Goal: Communication & Community: Answer question/provide support

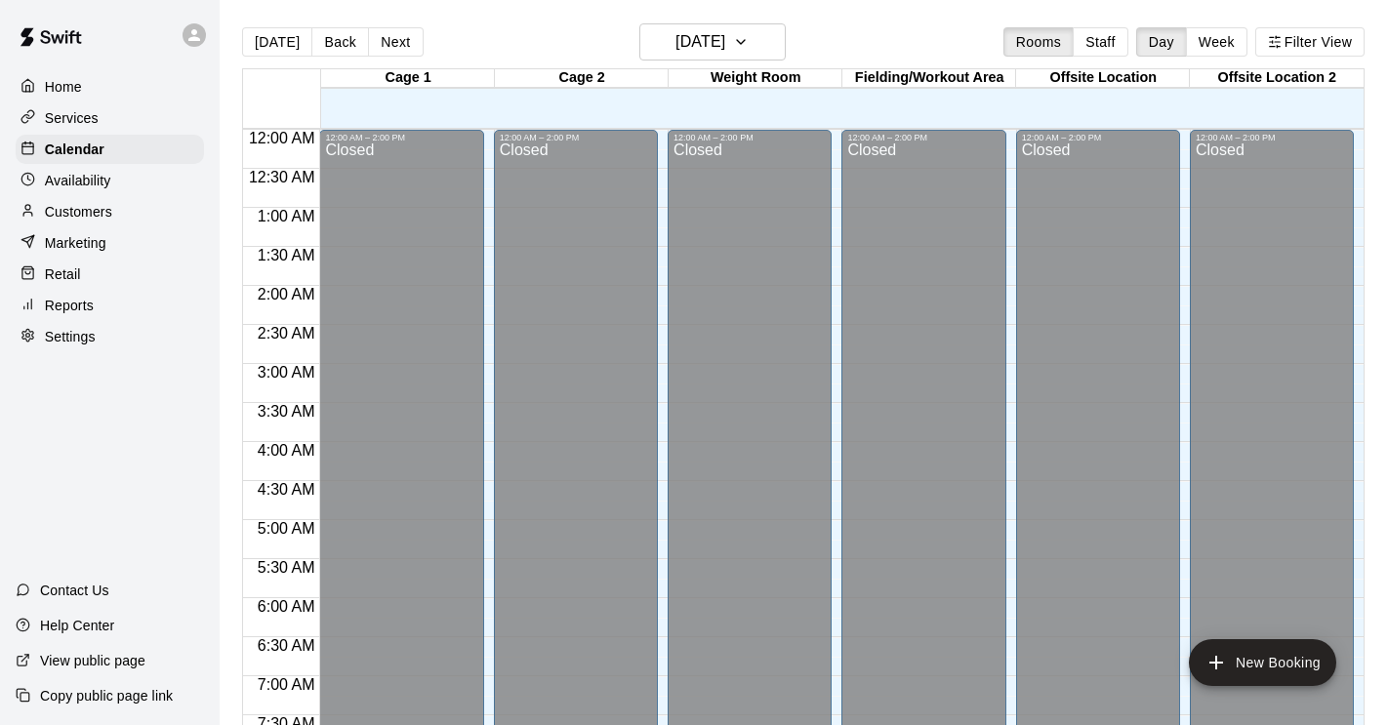
scroll to position [872, 0]
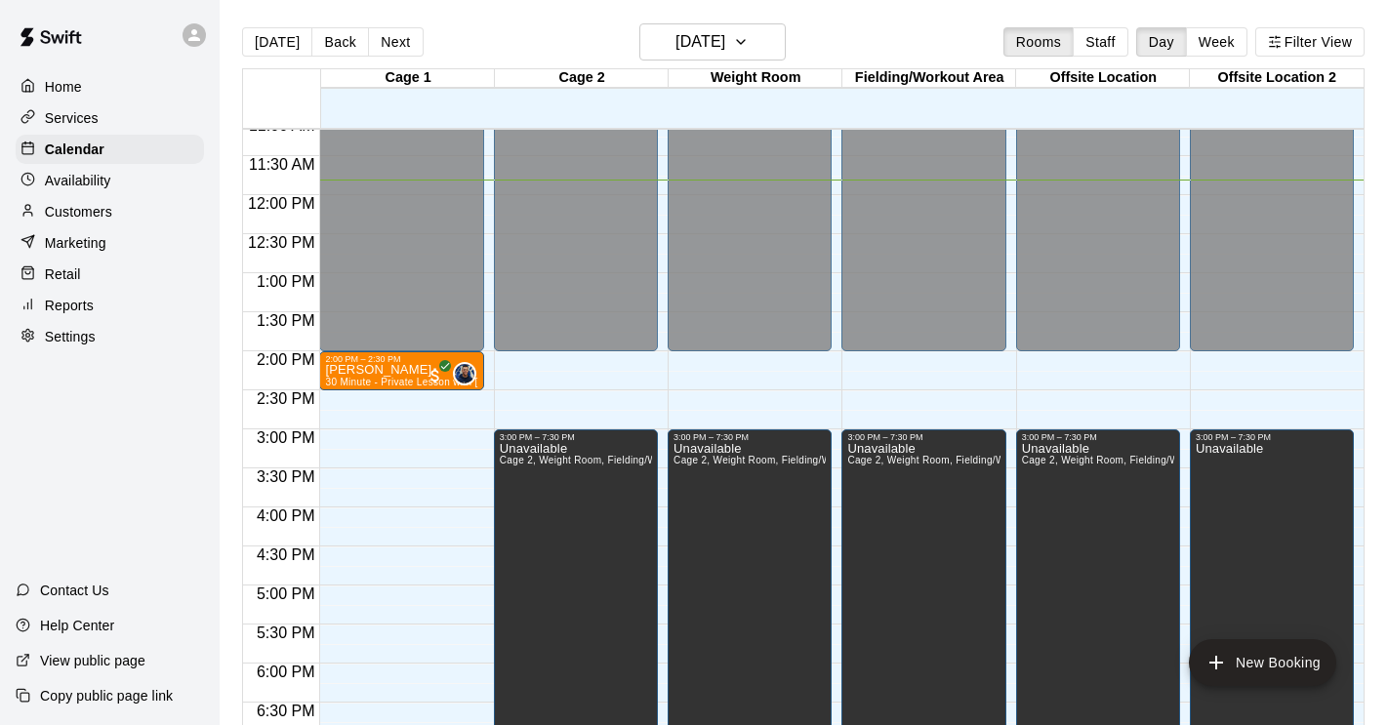
click at [76, 214] on p "Customers" at bounding box center [78, 212] width 67 height 20
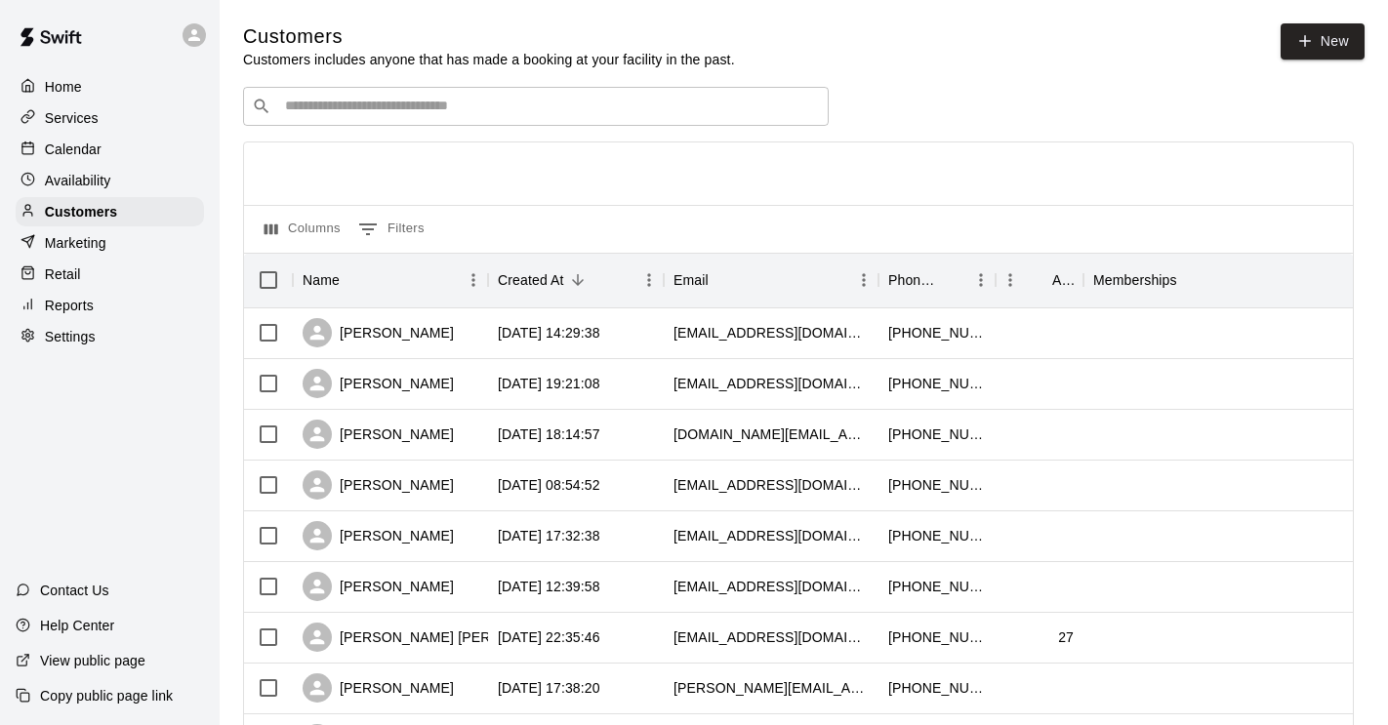
click at [347, 121] on div "​ ​" at bounding box center [536, 106] width 586 height 39
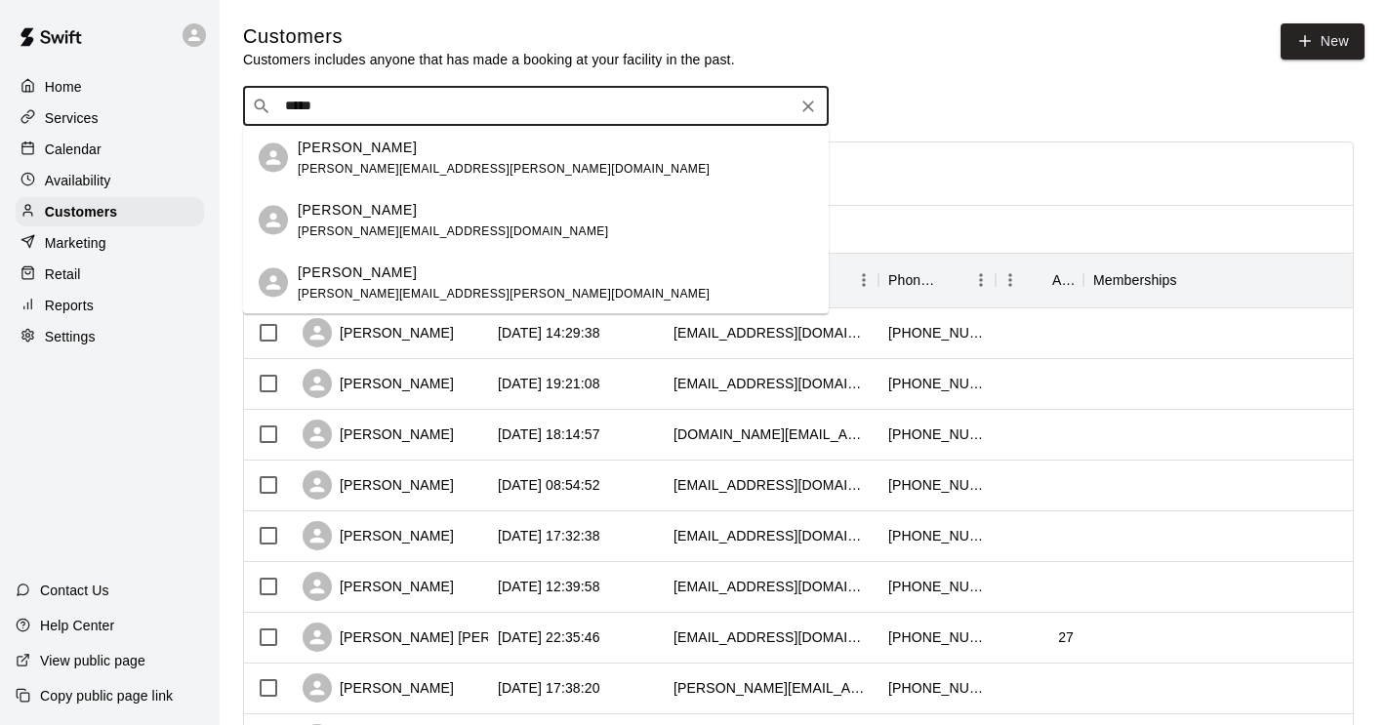
type input "*****"
click at [411, 99] on input "*****" at bounding box center [534, 107] width 511 height 20
click at [355, 208] on p "[PERSON_NAME]" at bounding box center [357, 209] width 119 height 20
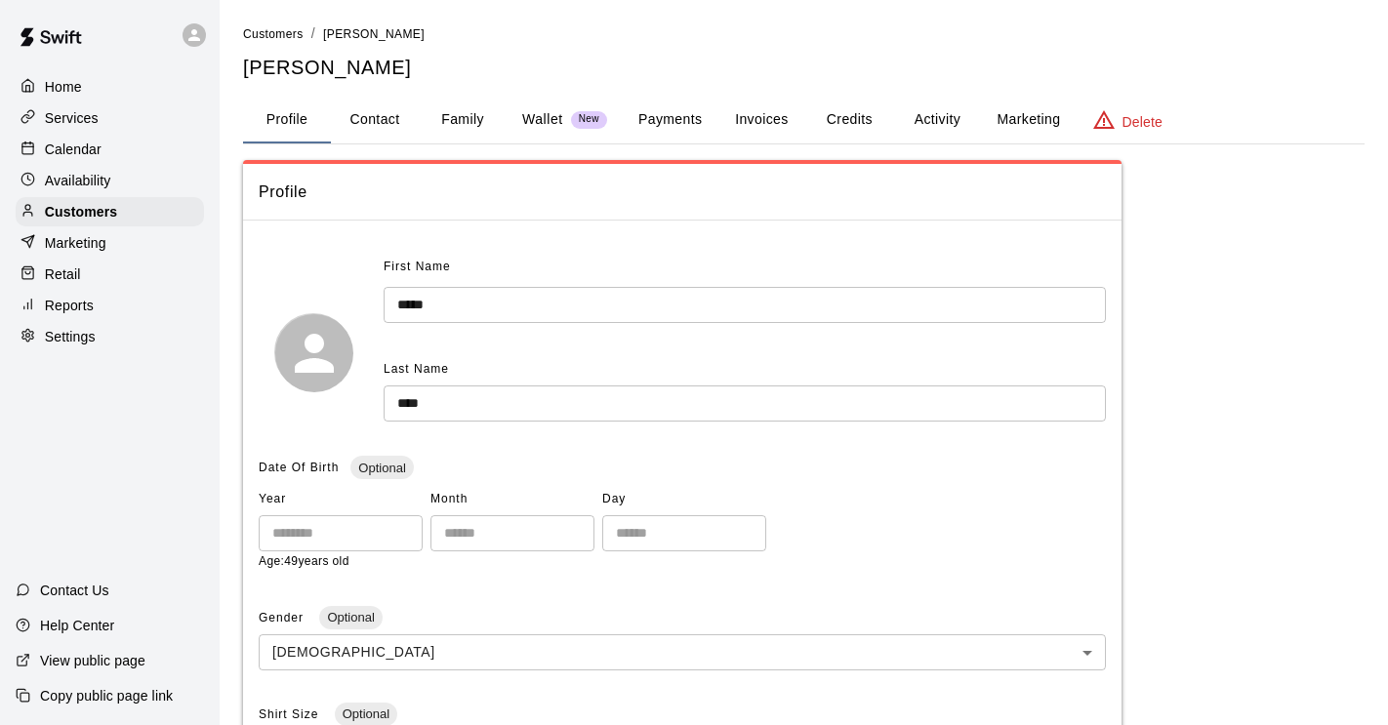
click at [388, 115] on button "Contact" at bounding box center [375, 120] width 88 height 47
select select "**"
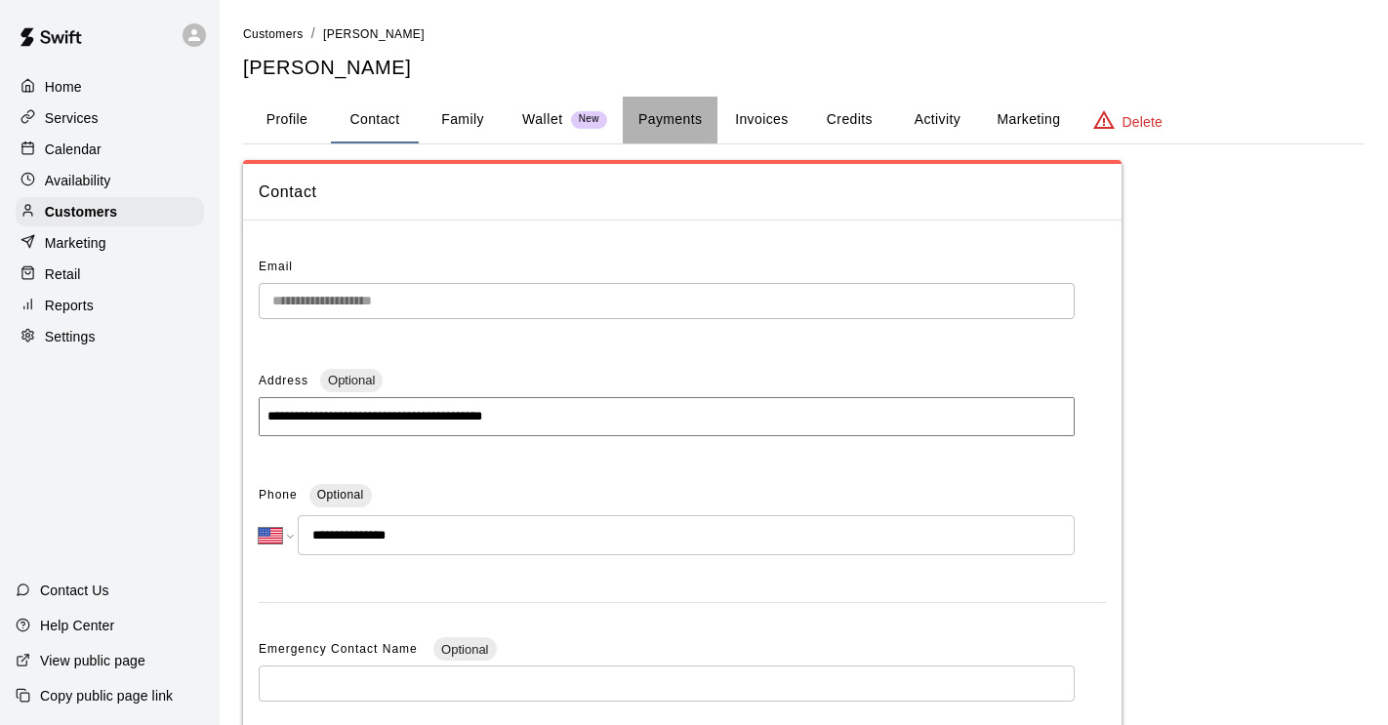
click at [696, 119] on button "Payments" at bounding box center [670, 120] width 95 height 47
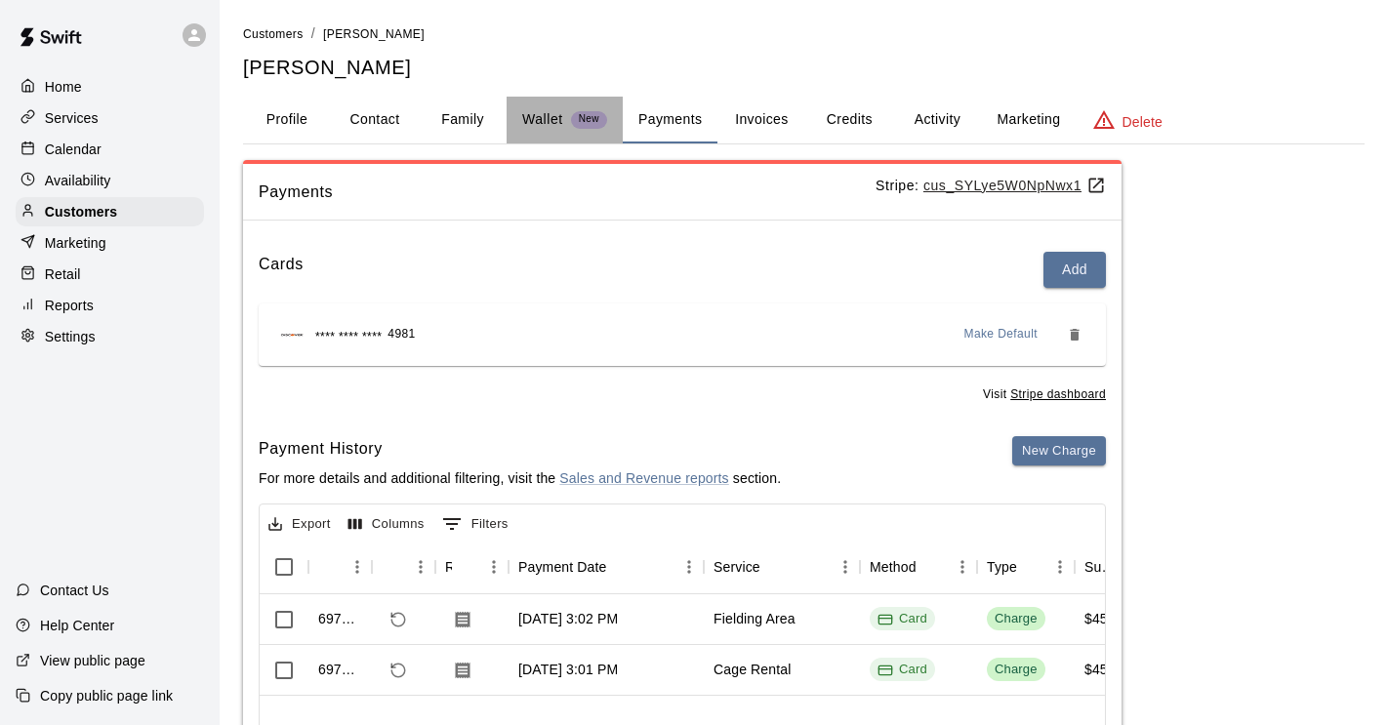
click at [557, 103] on button "Wallet New" at bounding box center [565, 120] width 116 height 47
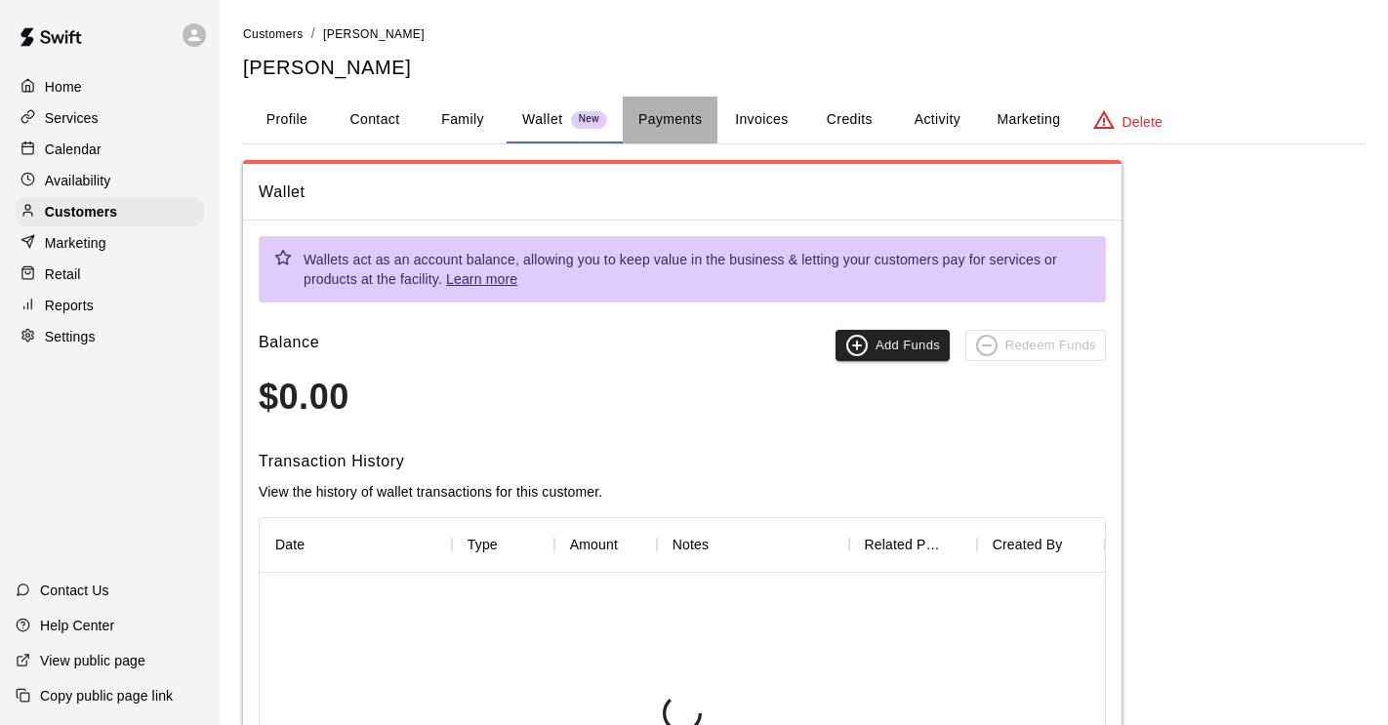
click at [687, 119] on button "Payments" at bounding box center [670, 120] width 95 height 47
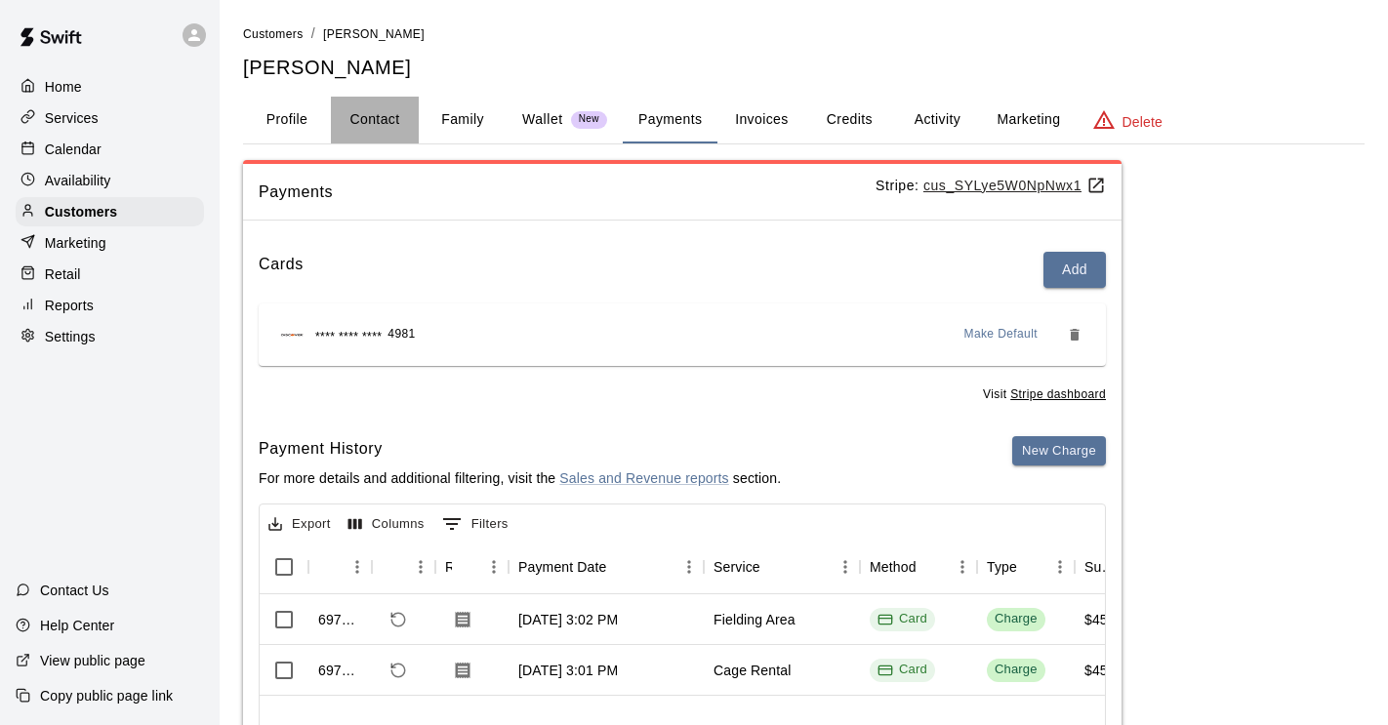
click at [373, 130] on button "Contact" at bounding box center [375, 120] width 88 height 47
select select "**"
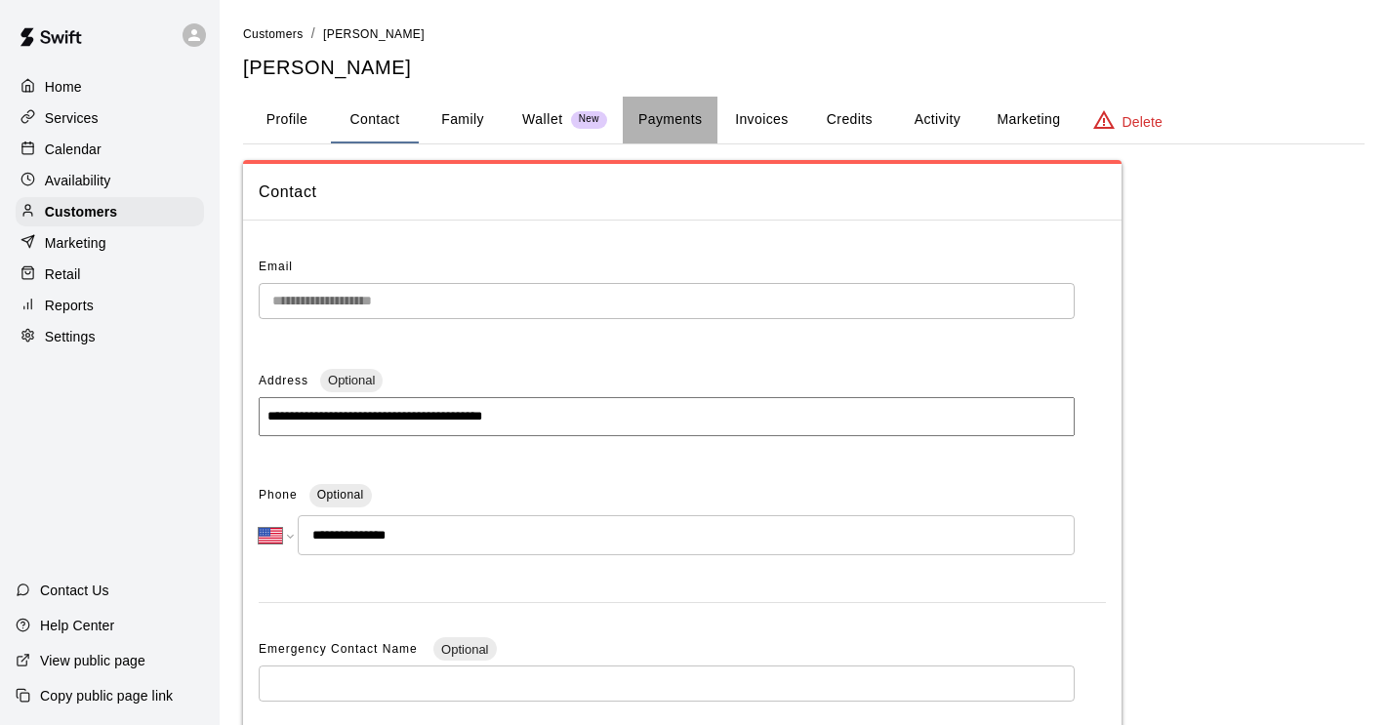
click at [667, 125] on button "Payments" at bounding box center [670, 120] width 95 height 47
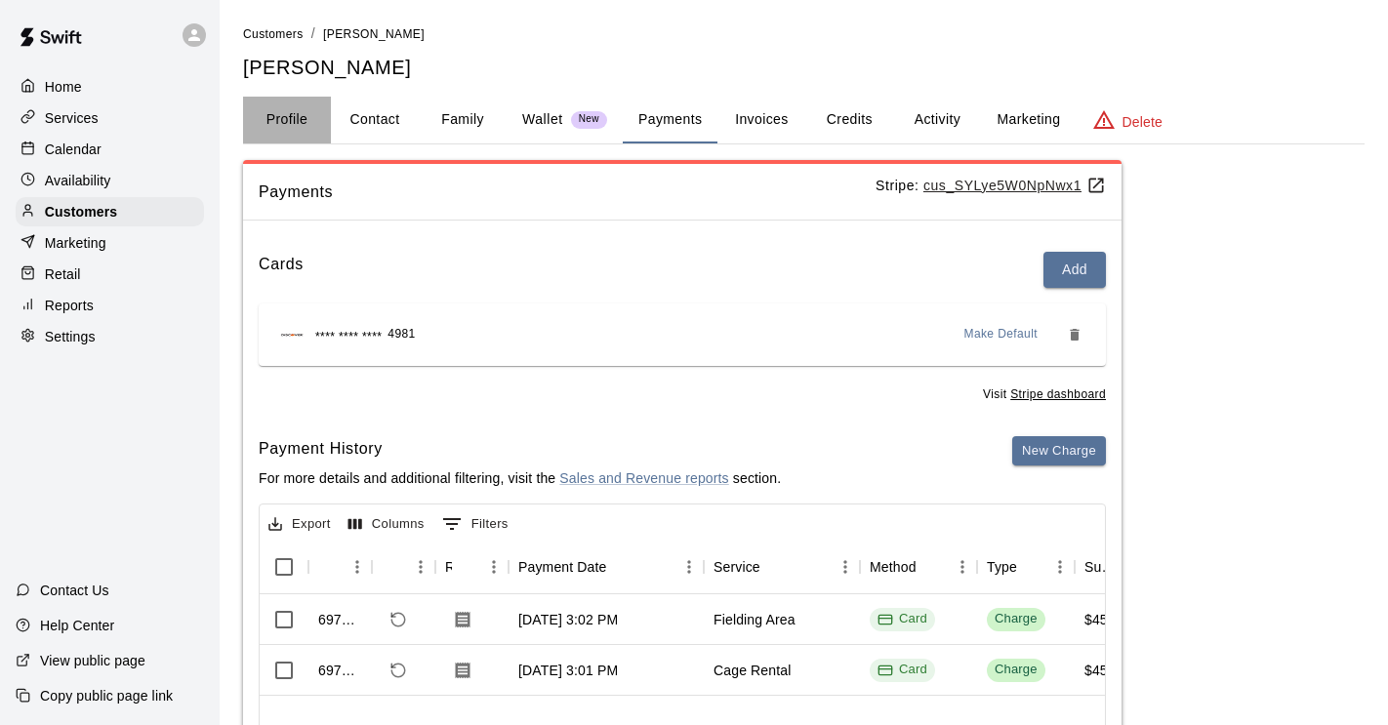
click at [307, 117] on button "Profile" at bounding box center [287, 120] width 88 height 47
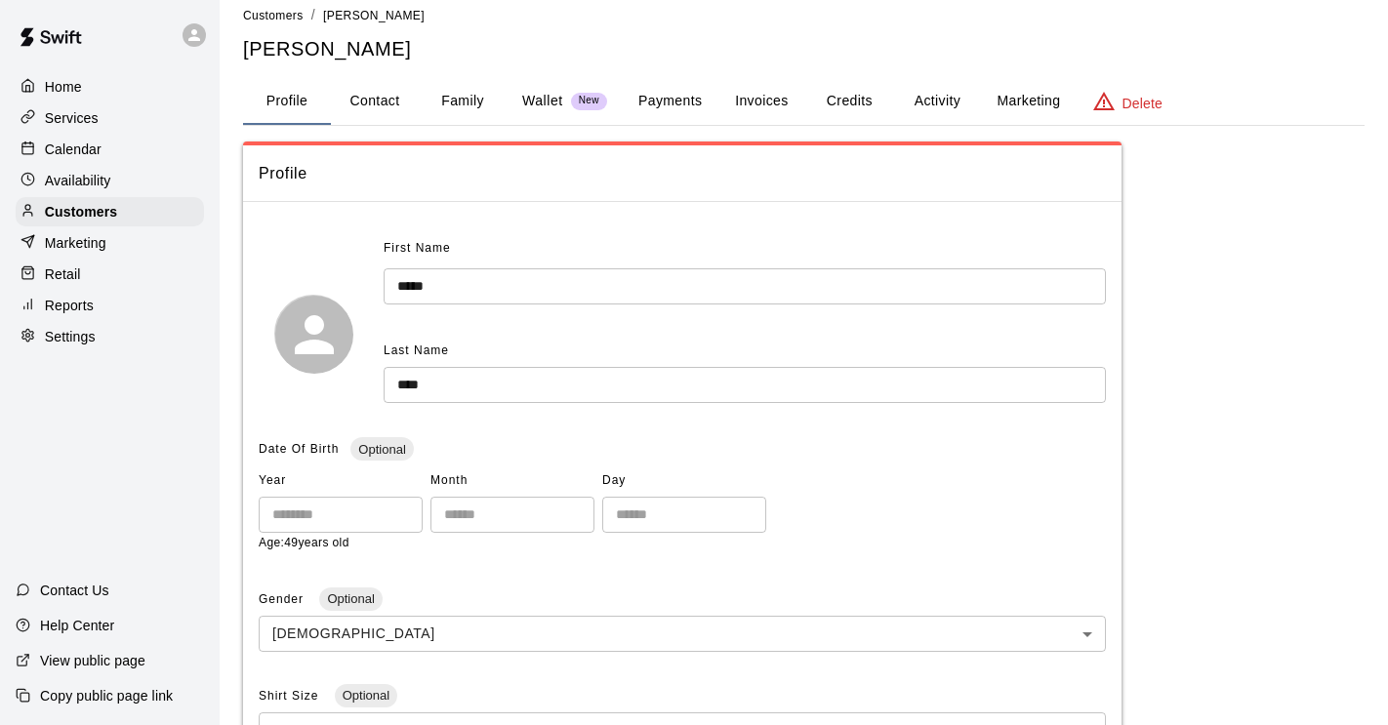
scroll to position [16, 0]
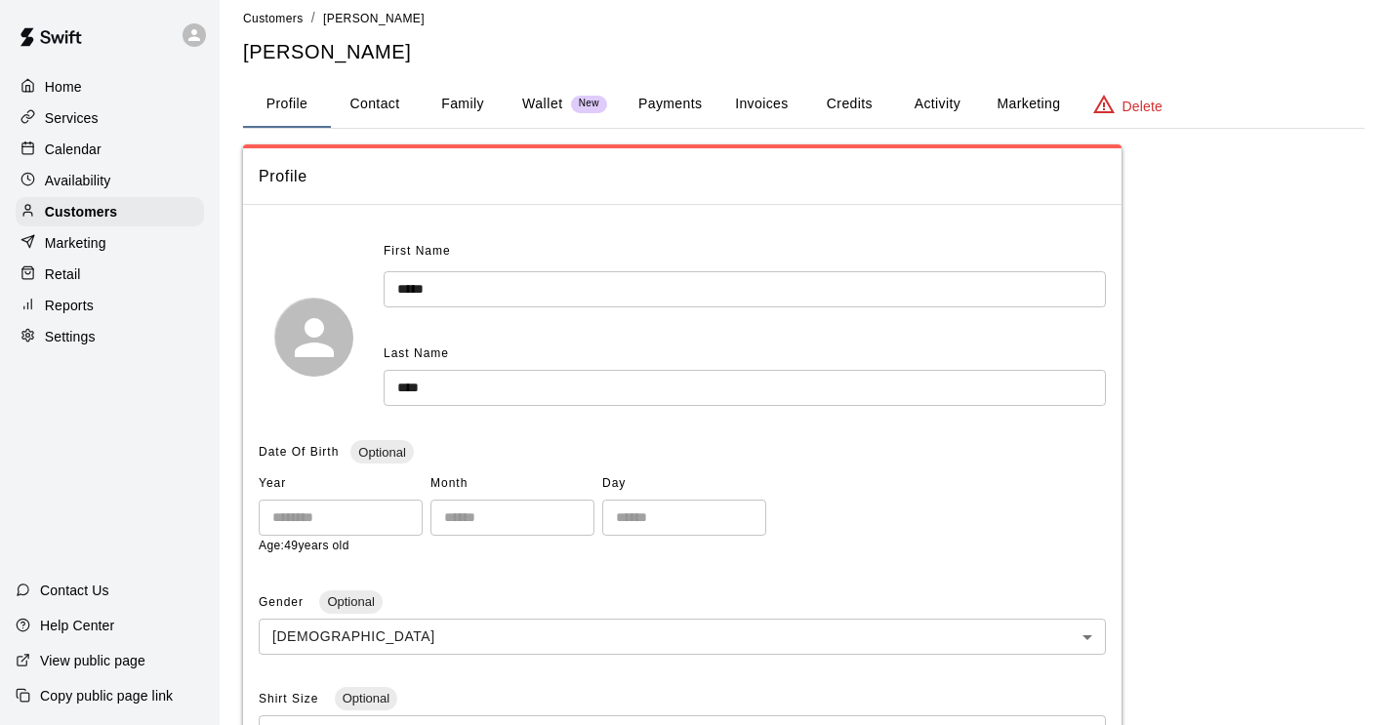
click at [457, 105] on button "Family" at bounding box center [463, 104] width 88 height 47
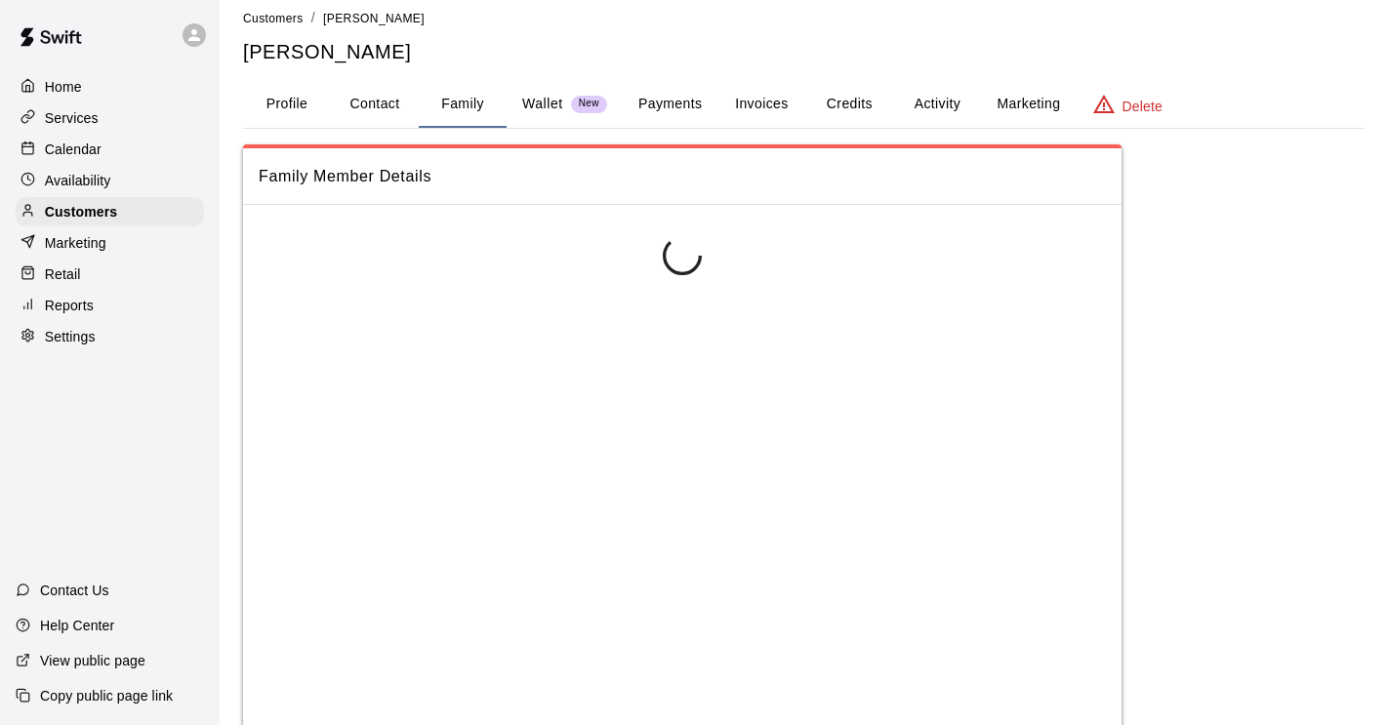
scroll to position [0, 0]
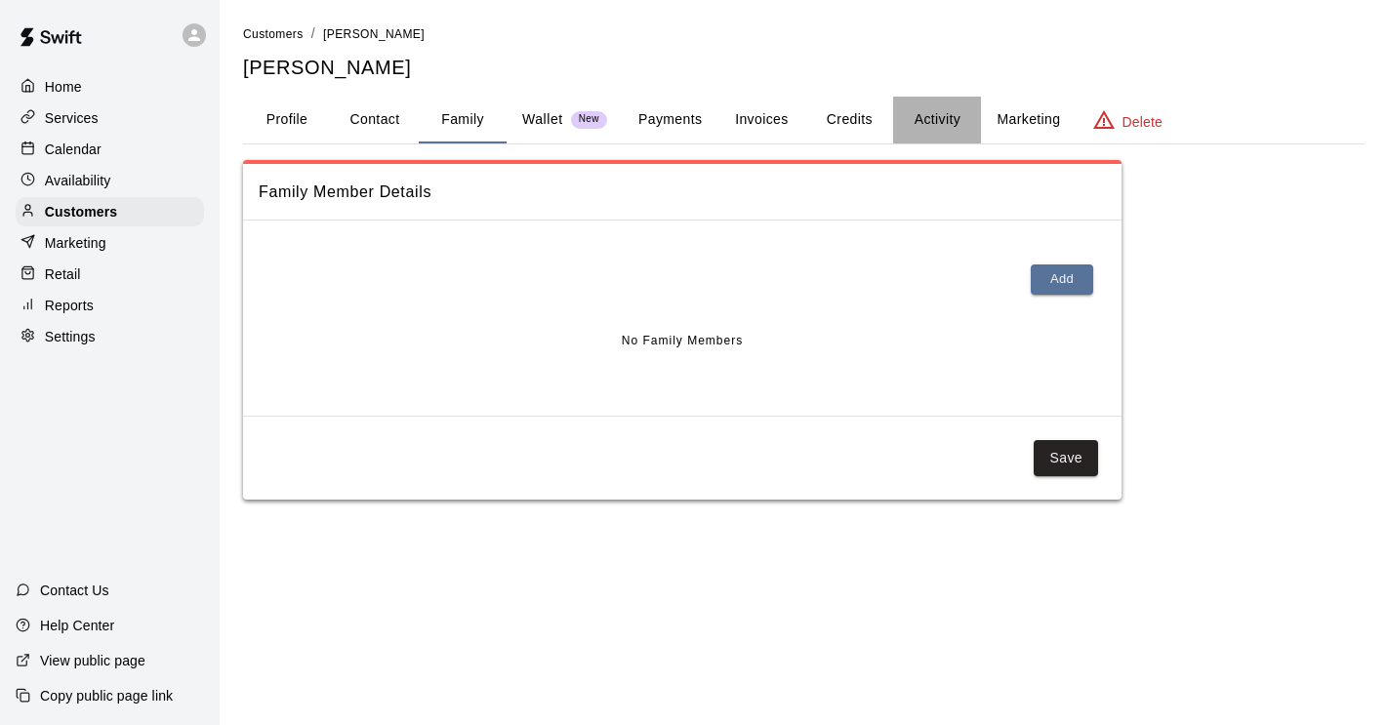
click at [933, 116] on button "Activity" at bounding box center [937, 120] width 88 height 47
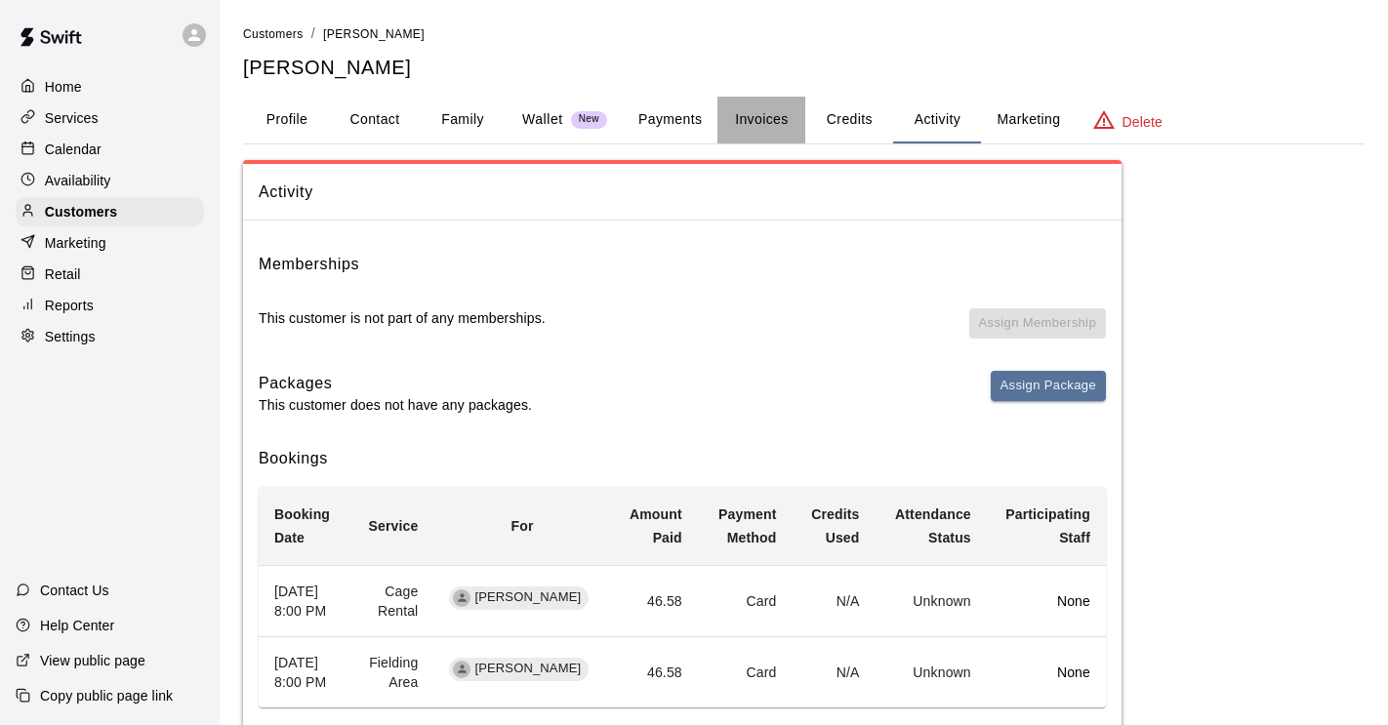
click at [771, 118] on button "Invoices" at bounding box center [761, 120] width 88 height 47
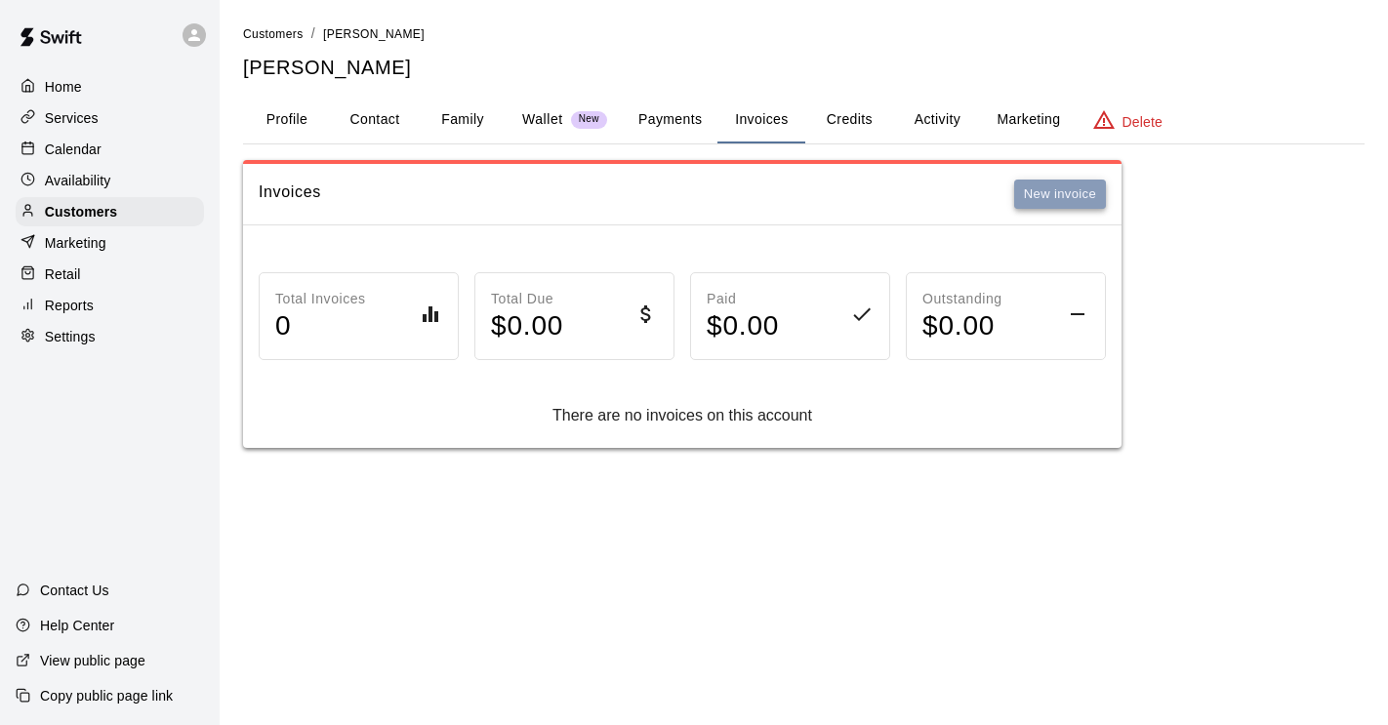
click at [1056, 196] on button "New invoice" at bounding box center [1060, 195] width 92 height 30
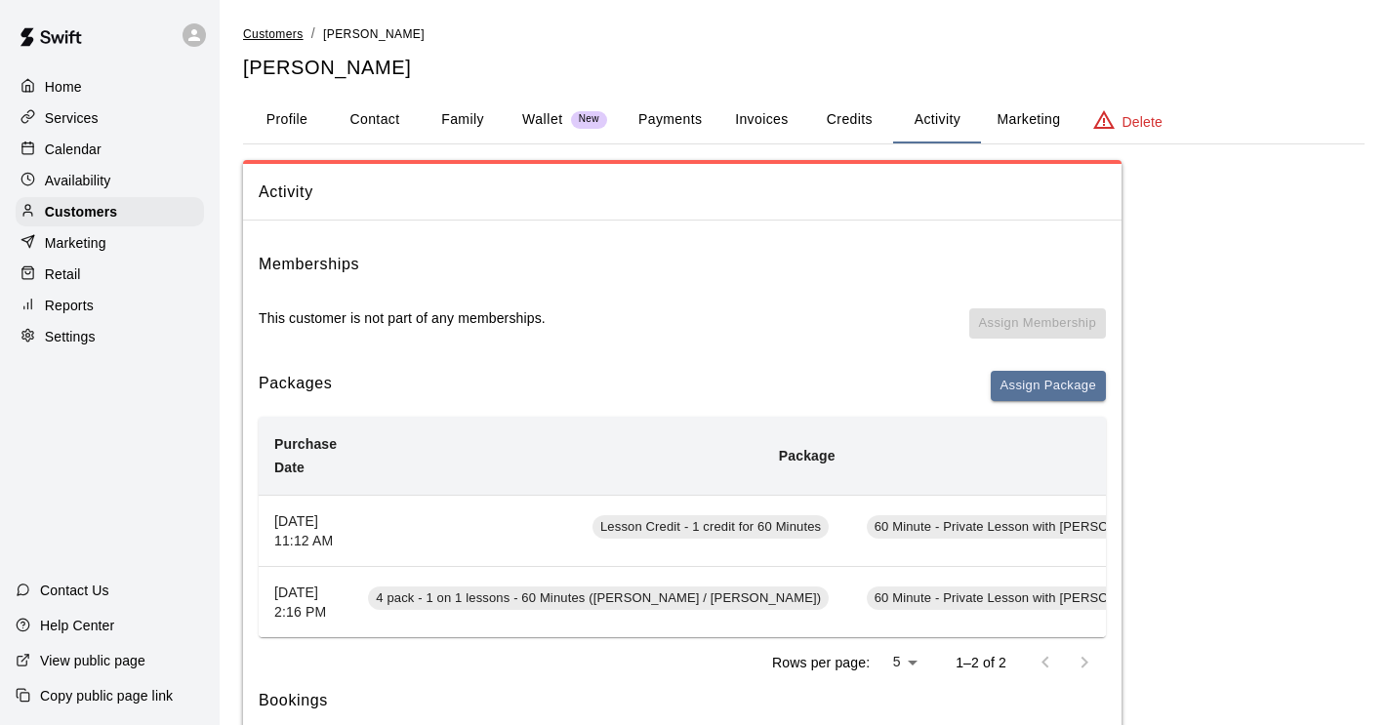
click at [269, 32] on span "Customers" at bounding box center [273, 34] width 61 height 14
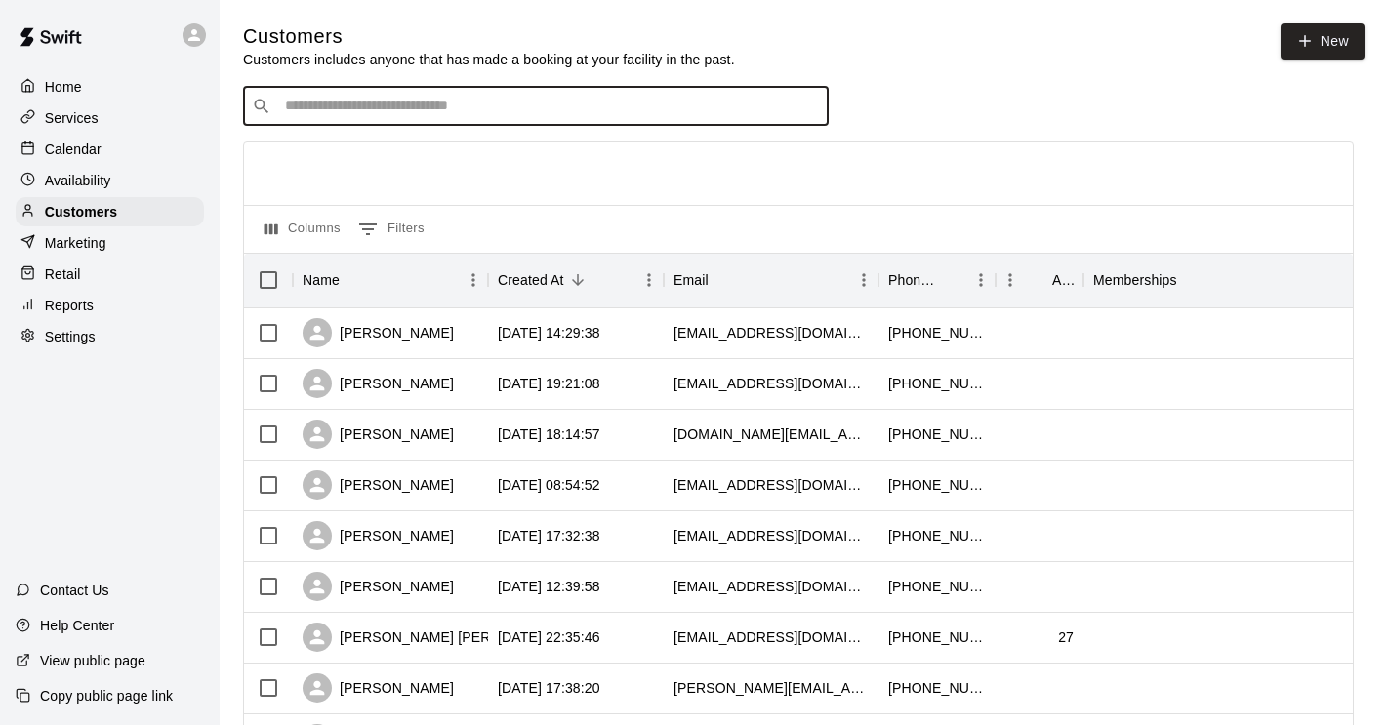
click at [729, 109] on input "Search customers by name or email" at bounding box center [549, 107] width 541 height 20
type input "******"
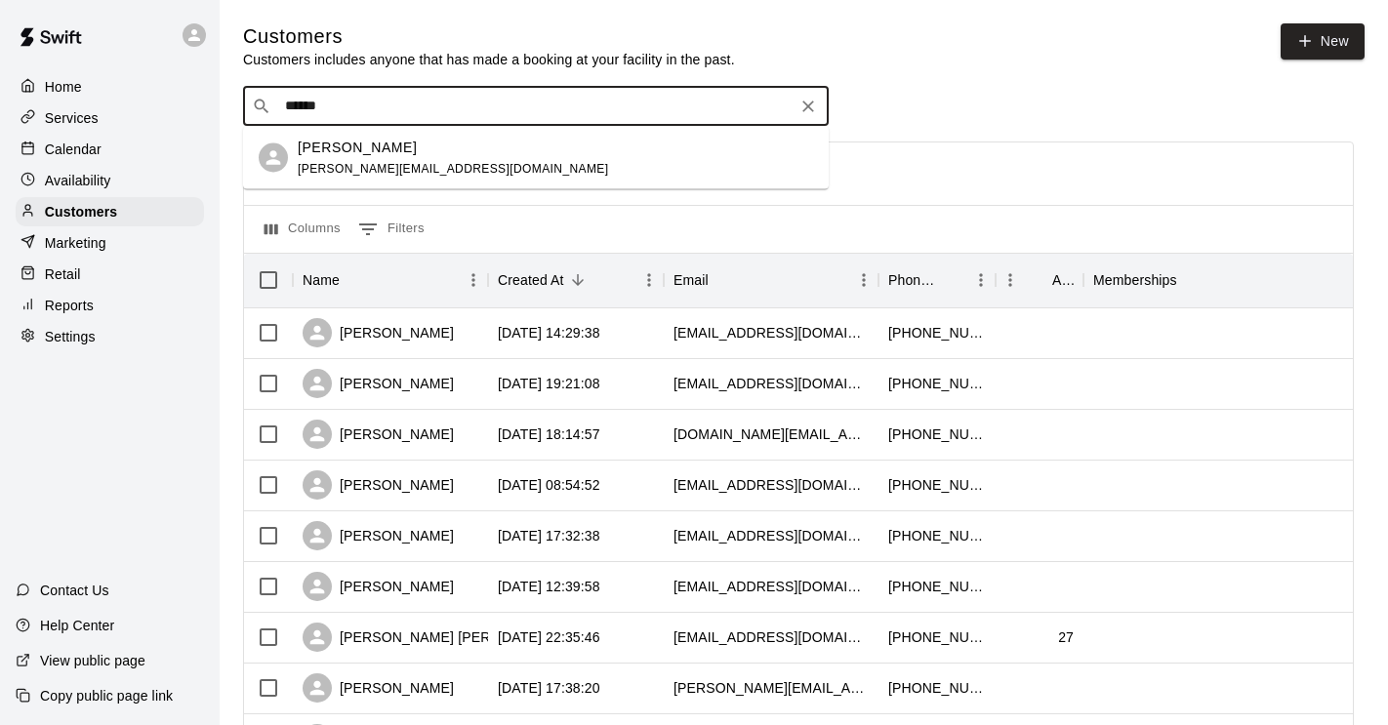
click at [404, 164] on span "robinson.vt@verizon.net" at bounding box center [453, 168] width 310 height 14
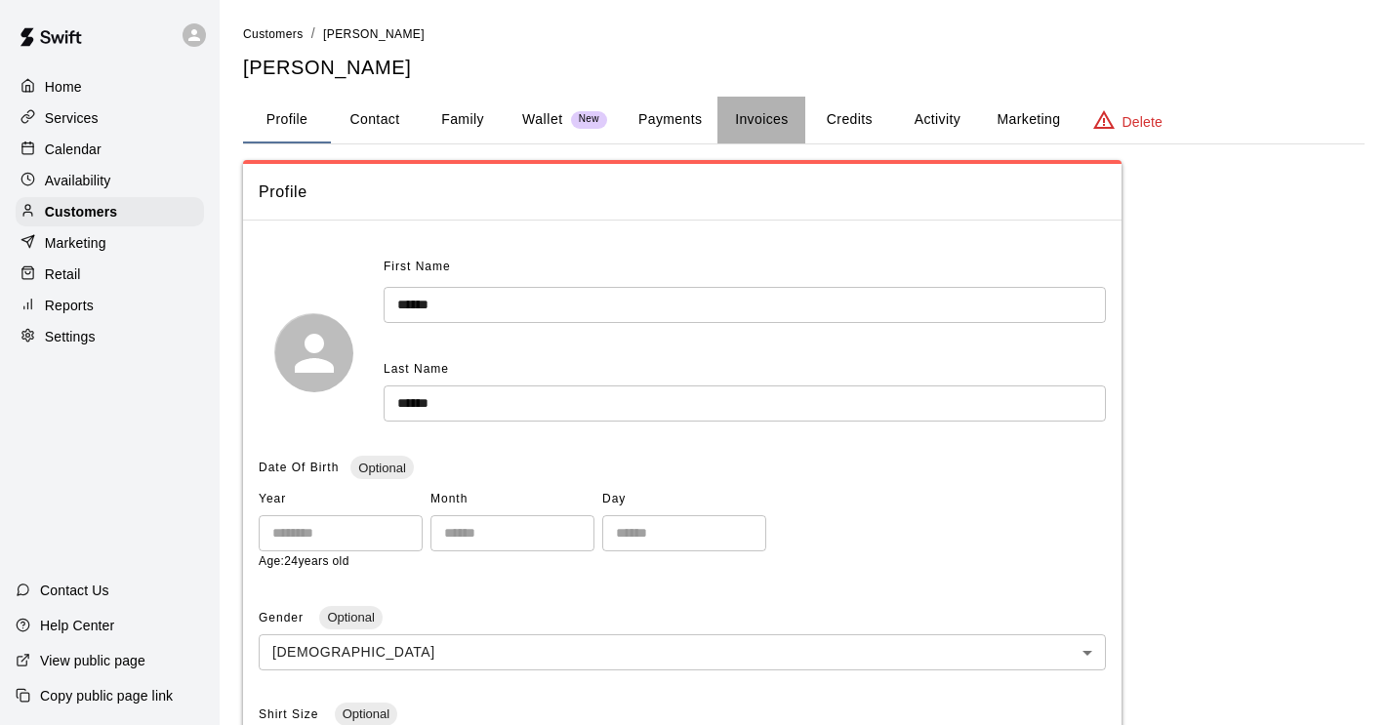
click at [764, 128] on button "Invoices" at bounding box center [761, 120] width 88 height 47
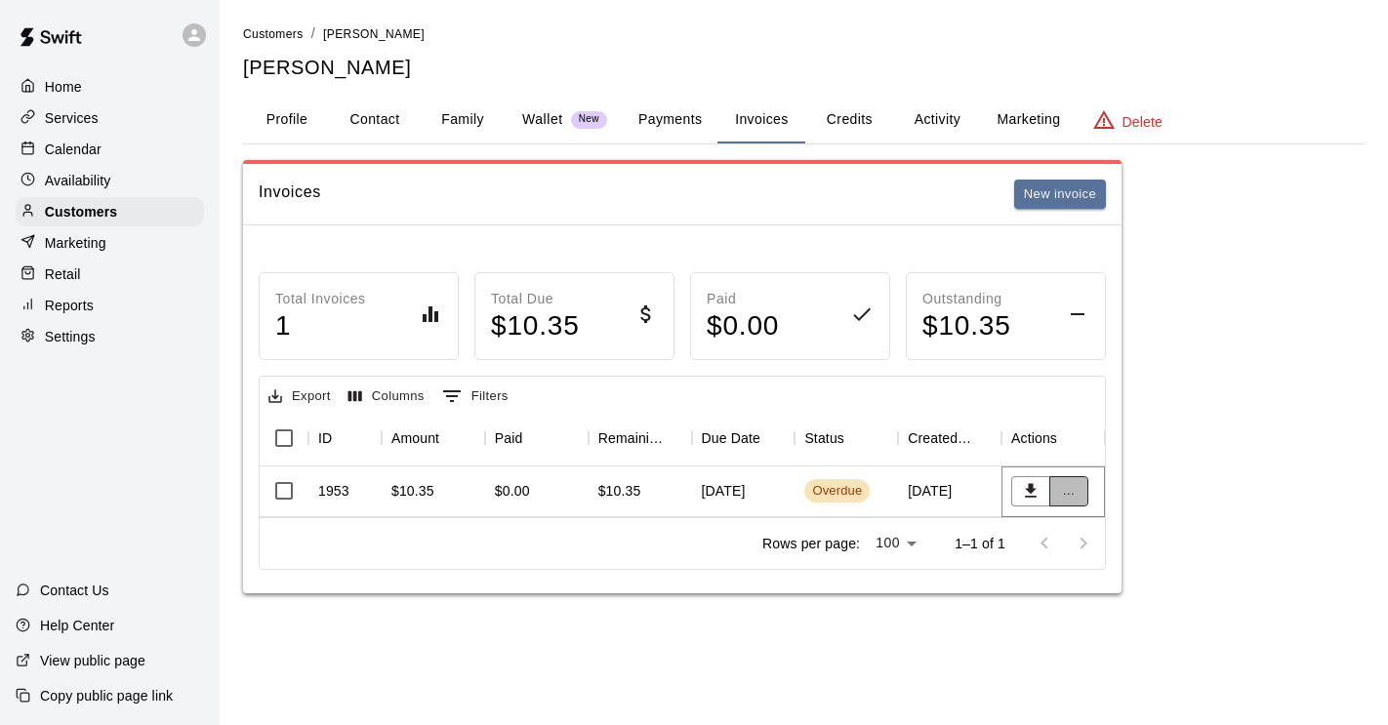
click at [1068, 487] on button "..." at bounding box center [1068, 491] width 39 height 30
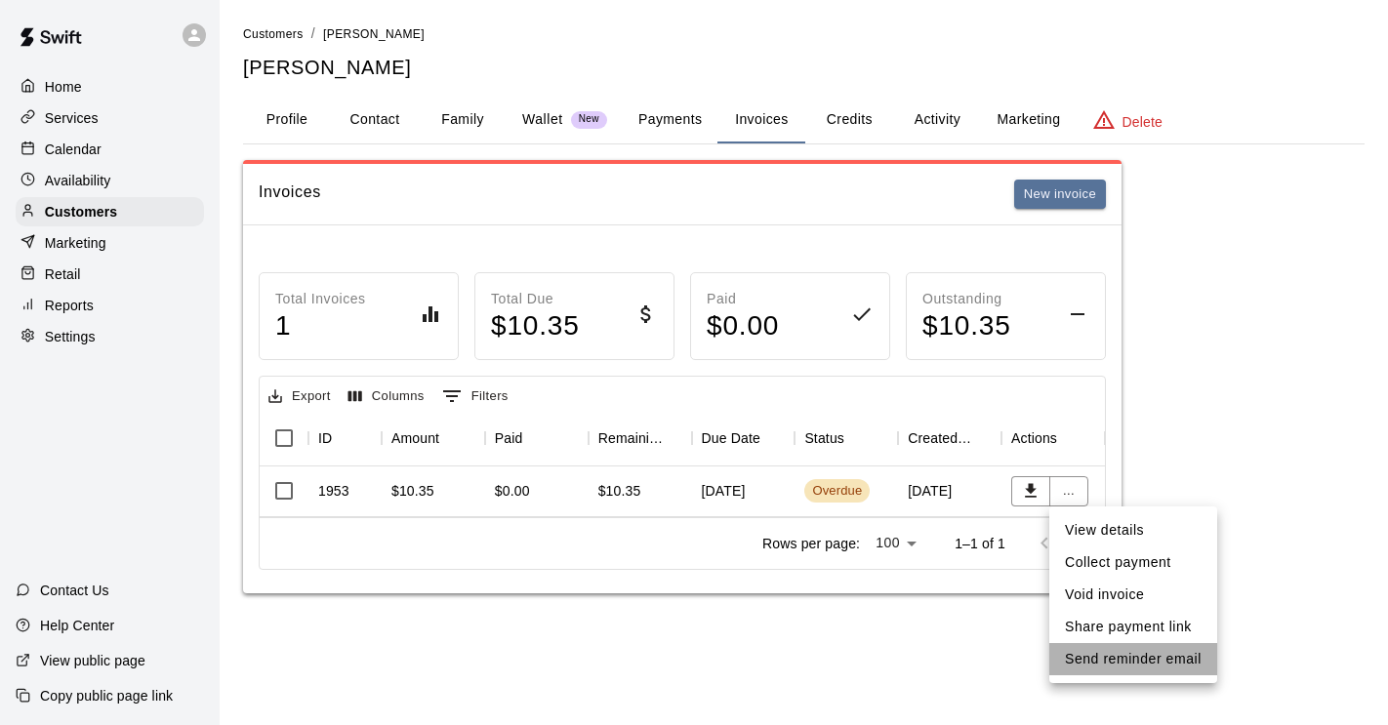
click at [1075, 654] on li "Send reminder email" at bounding box center [1133, 659] width 168 height 32
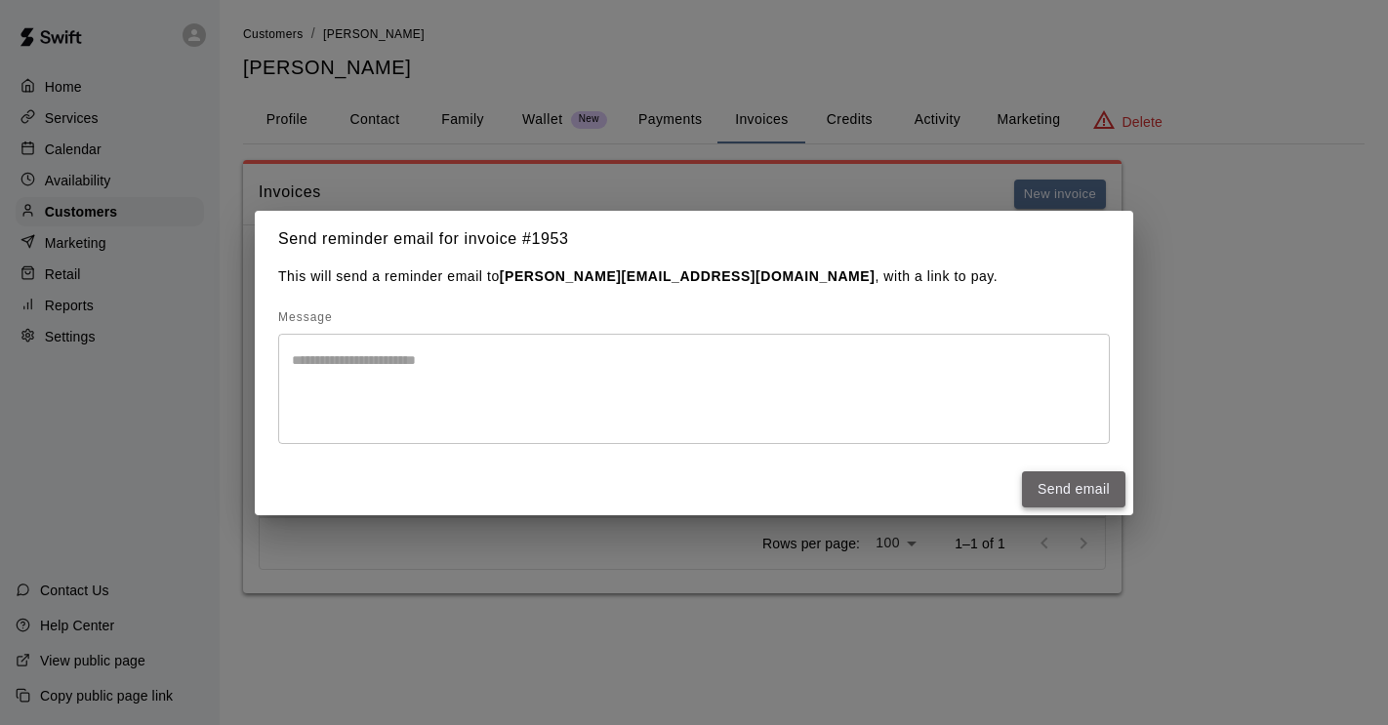
click at [1094, 490] on button "Send email" at bounding box center [1073, 489] width 103 height 36
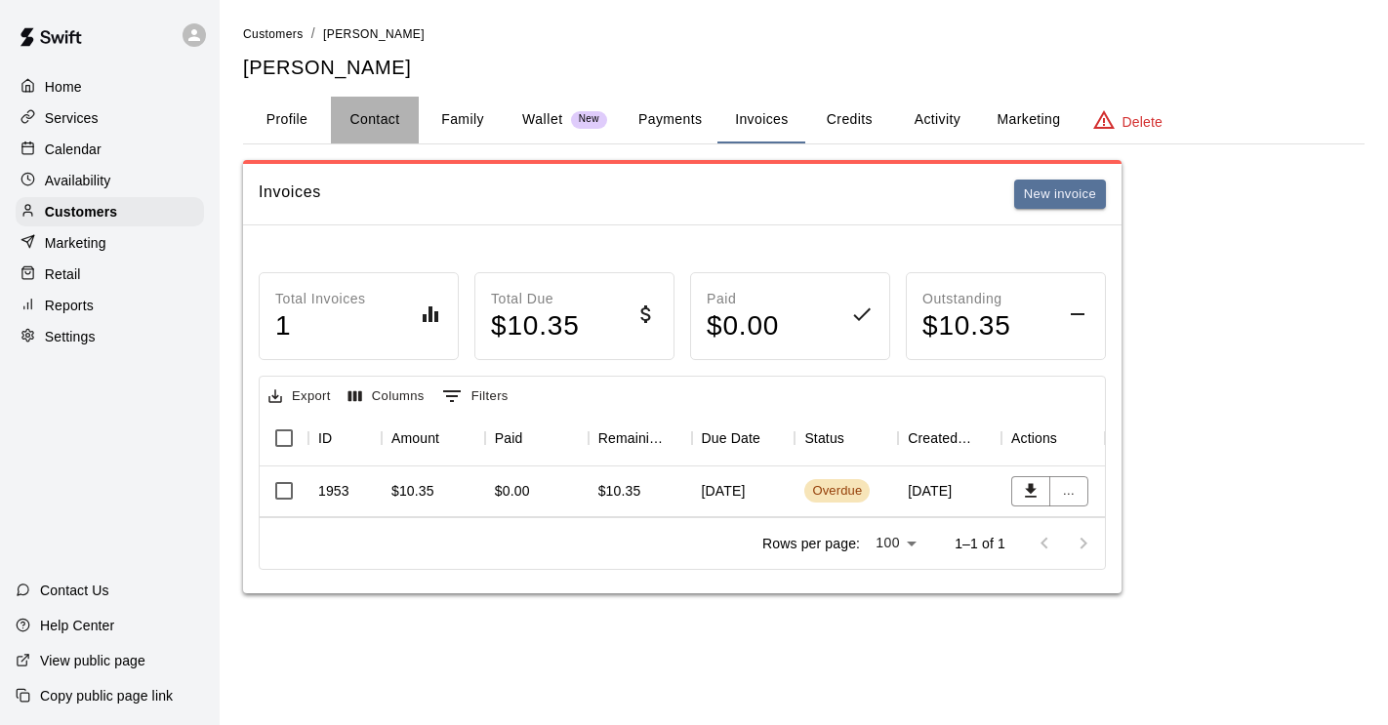
click at [401, 117] on button "Contact" at bounding box center [375, 120] width 88 height 47
select select "**"
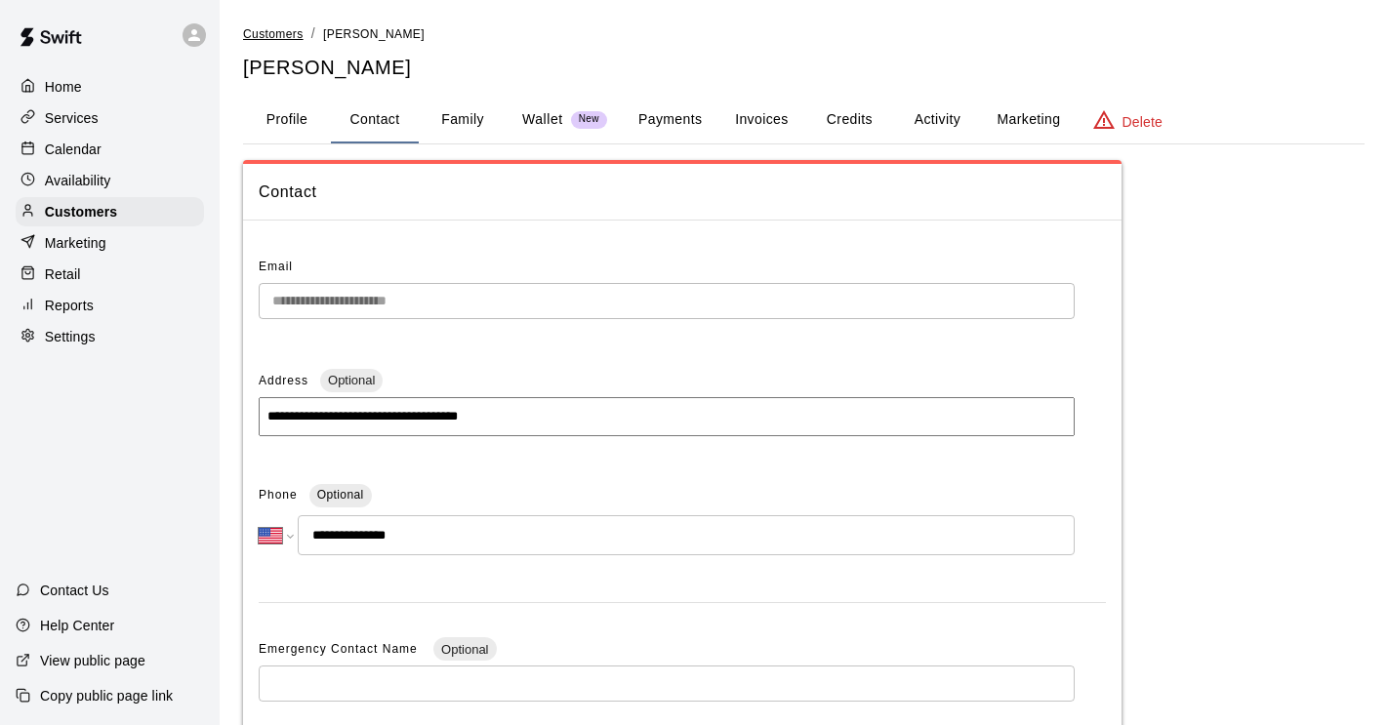
click at [298, 31] on span "Customers" at bounding box center [273, 34] width 61 height 14
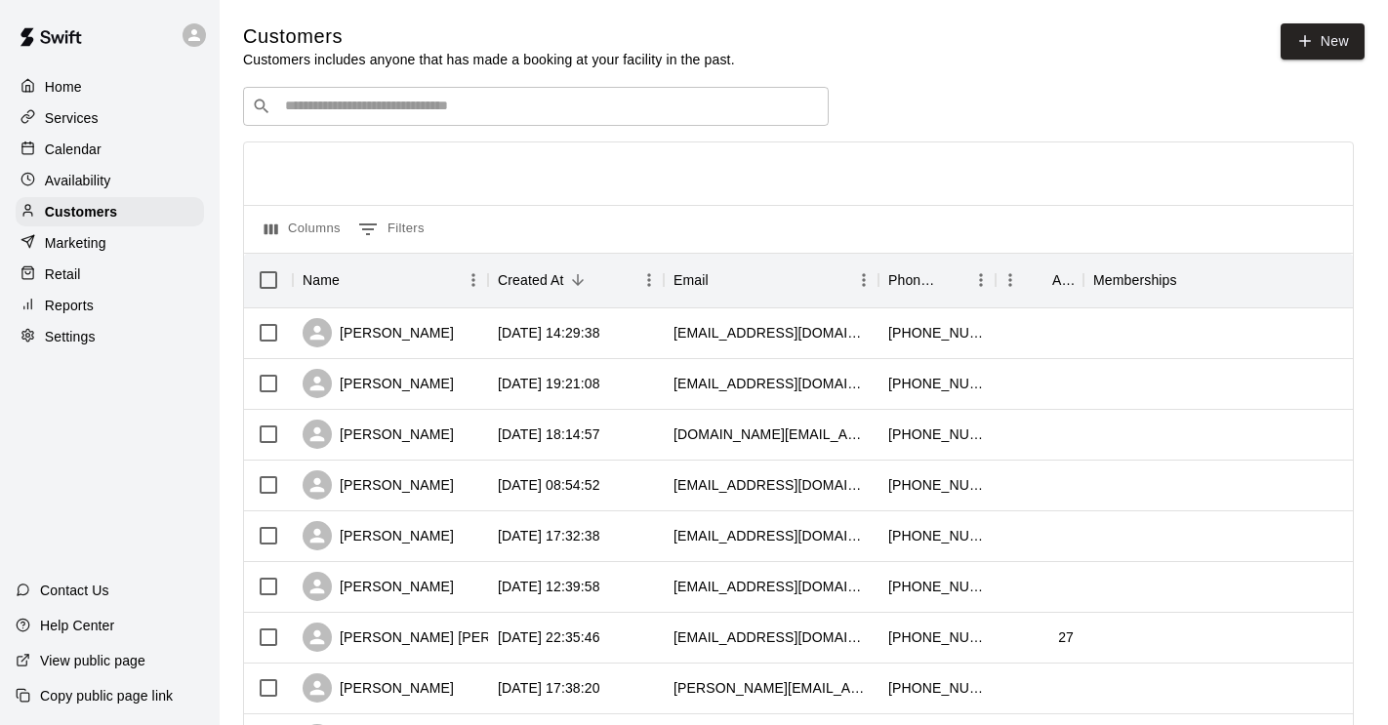
click at [492, 107] on input "Search customers by name or email" at bounding box center [549, 107] width 541 height 20
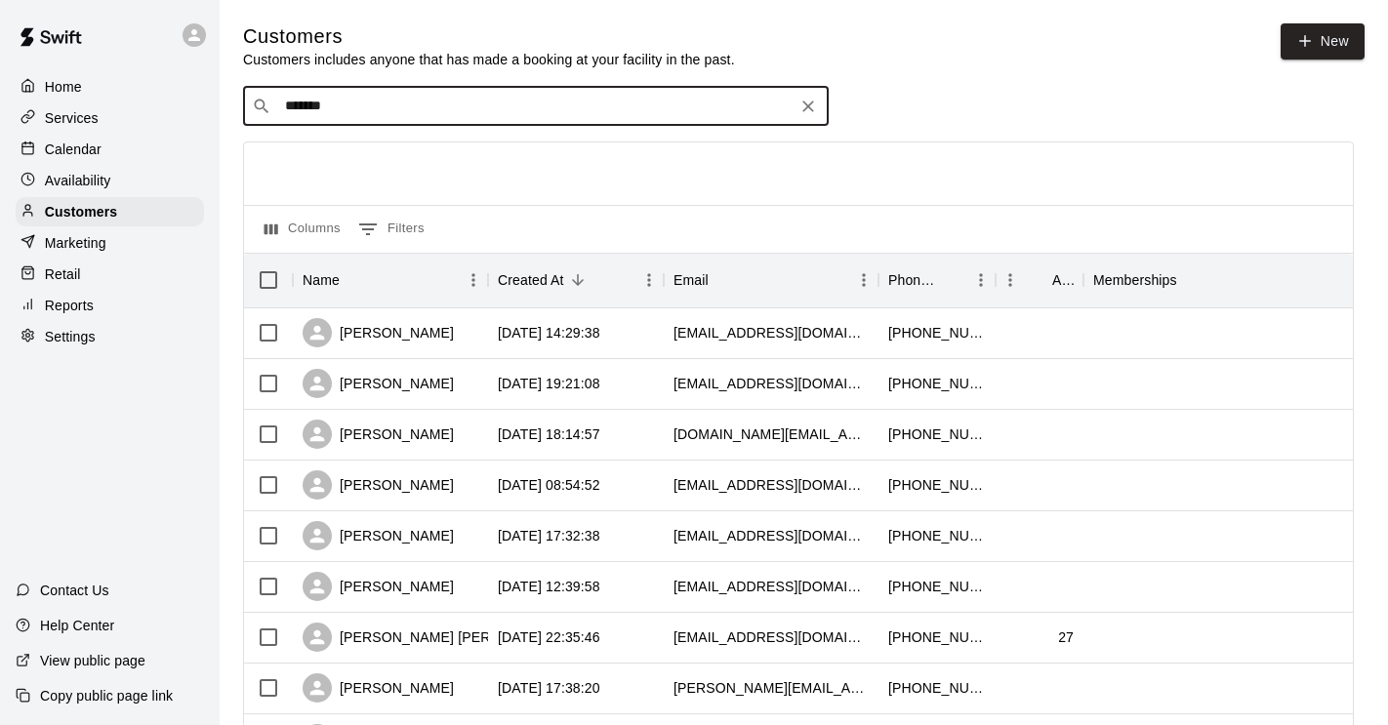
type input "******"
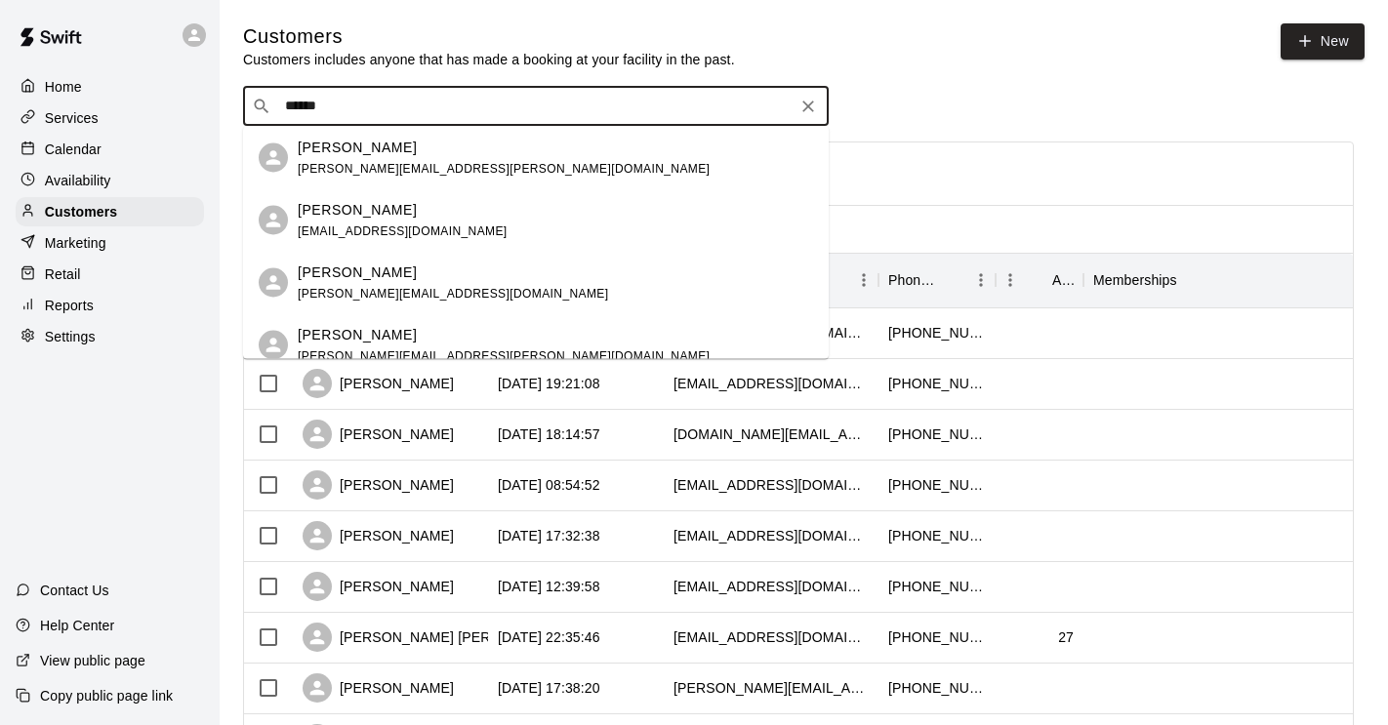
click at [445, 222] on div "Peter Robinson pgrvtr1772@gmail.com" at bounding box center [555, 220] width 515 height 42
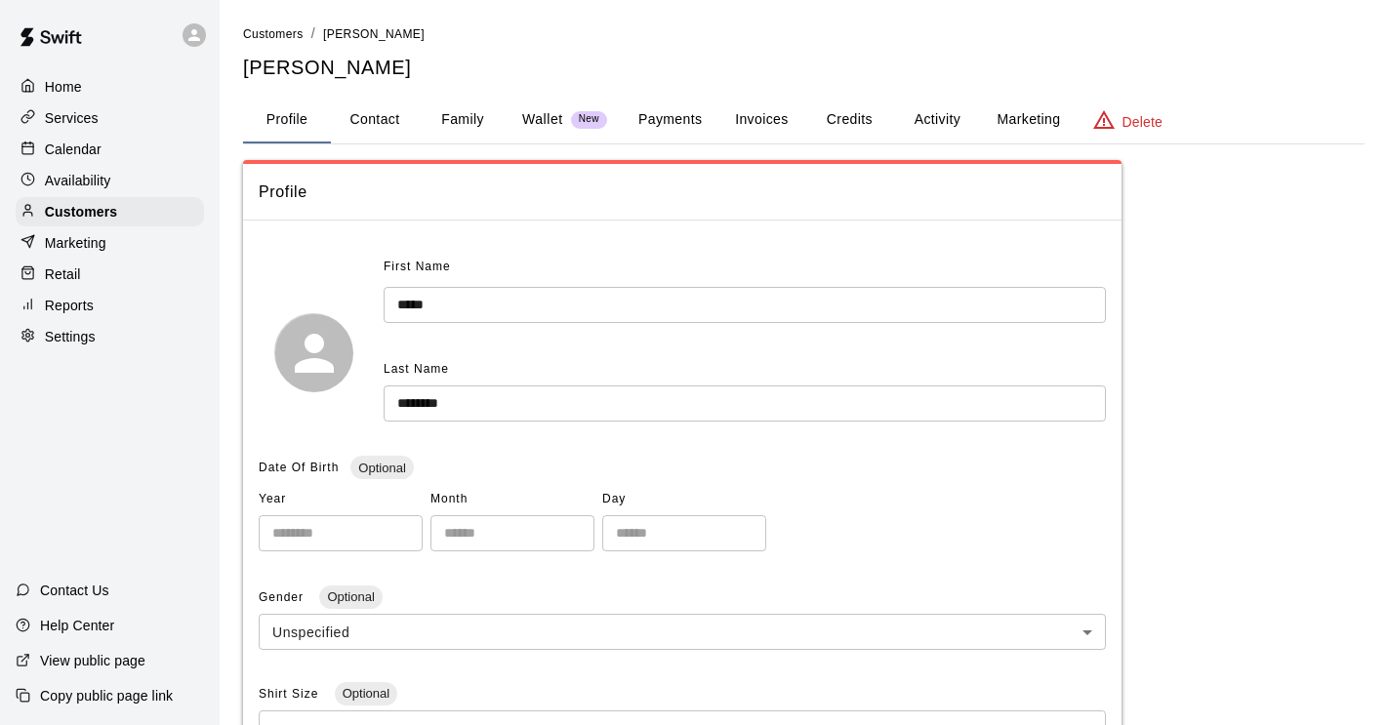
click at [751, 123] on button "Invoices" at bounding box center [761, 120] width 88 height 47
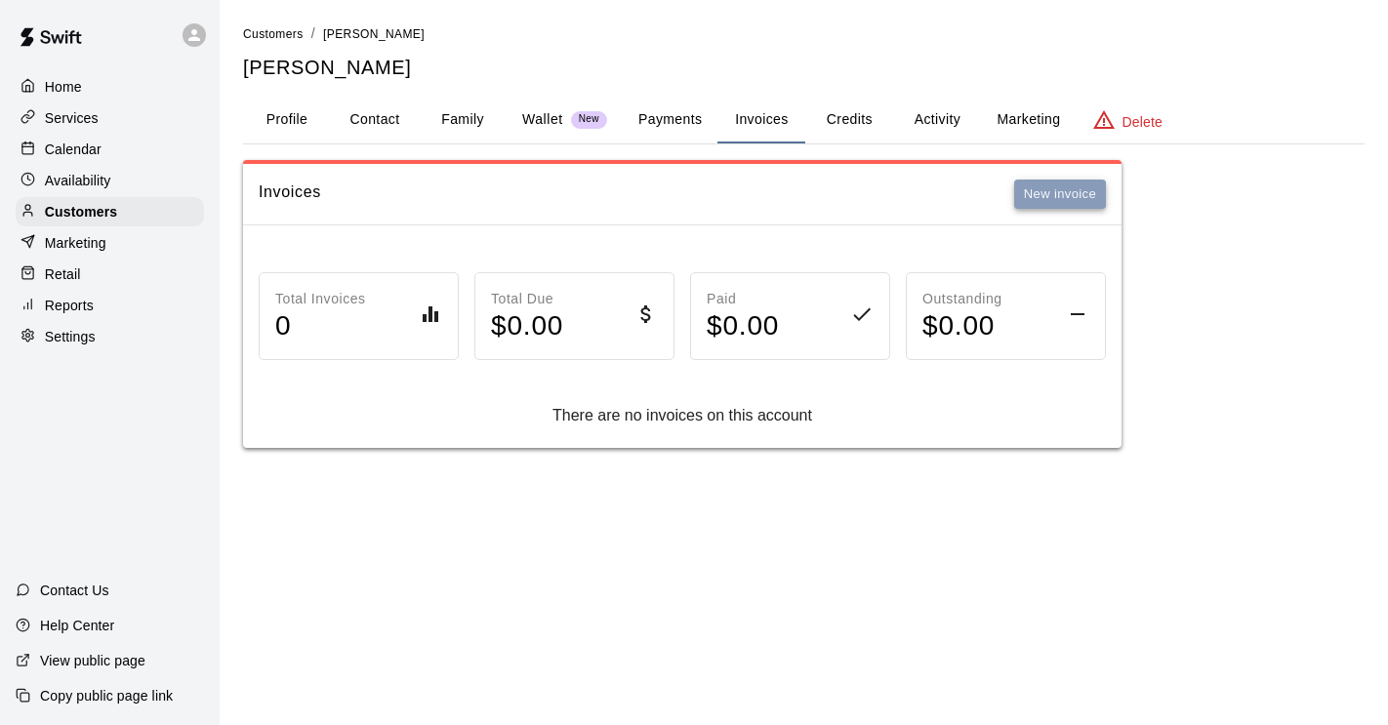
click at [1084, 204] on button "New invoice" at bounding box center [1060, 195] width 92 height 30
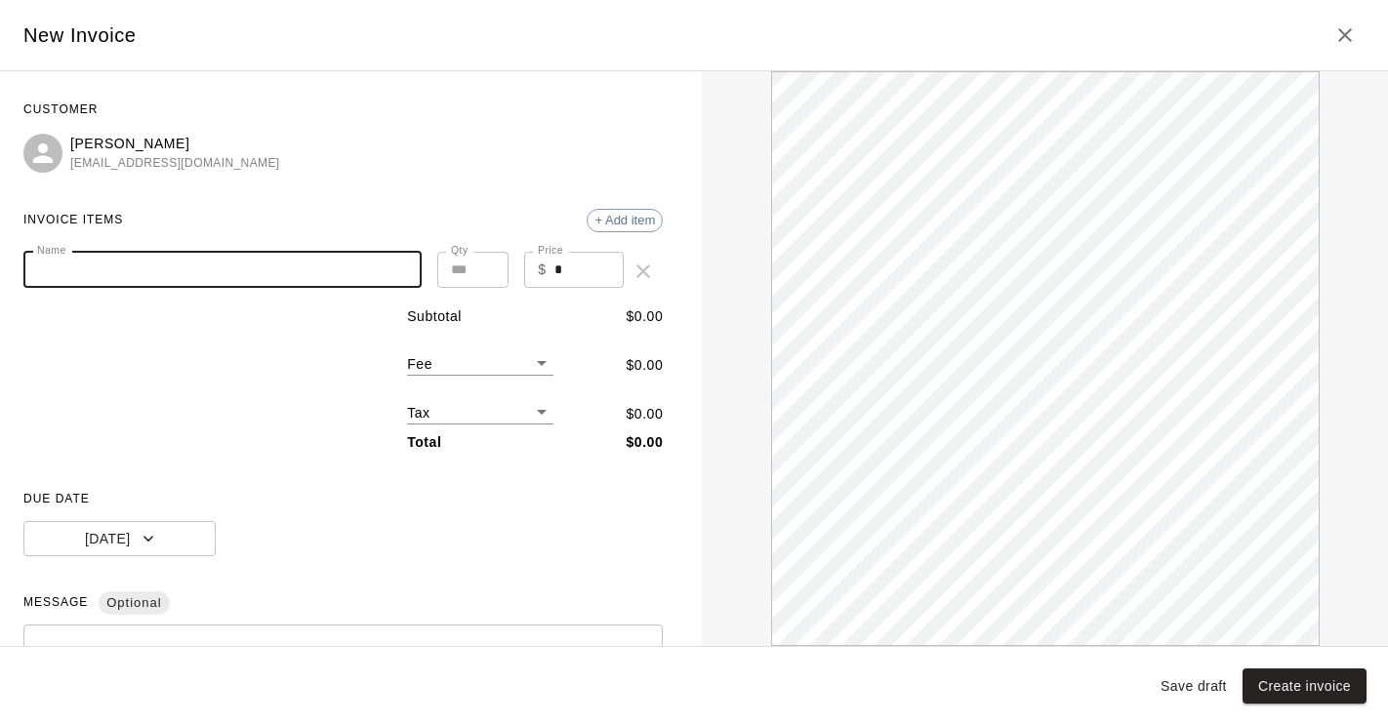
click at [335, 276] on input "Name" at bounding box center [222, 270] width 398 height 36
type input "*"
click at [1350, 35] on icon "Close" at bounding box center [1344, 34] width 23 height 23
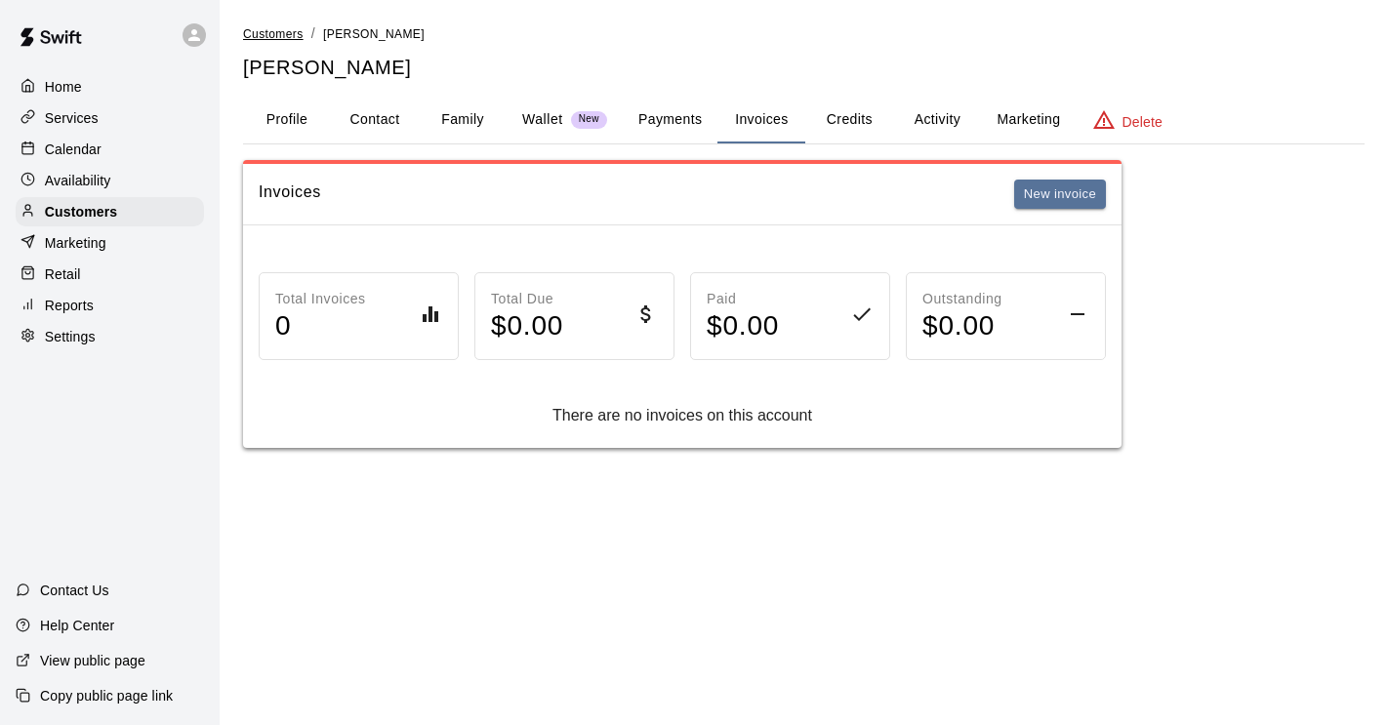
click at [276, 35] on span "Customers" at bounding box center [273, 34] width 61 height 14
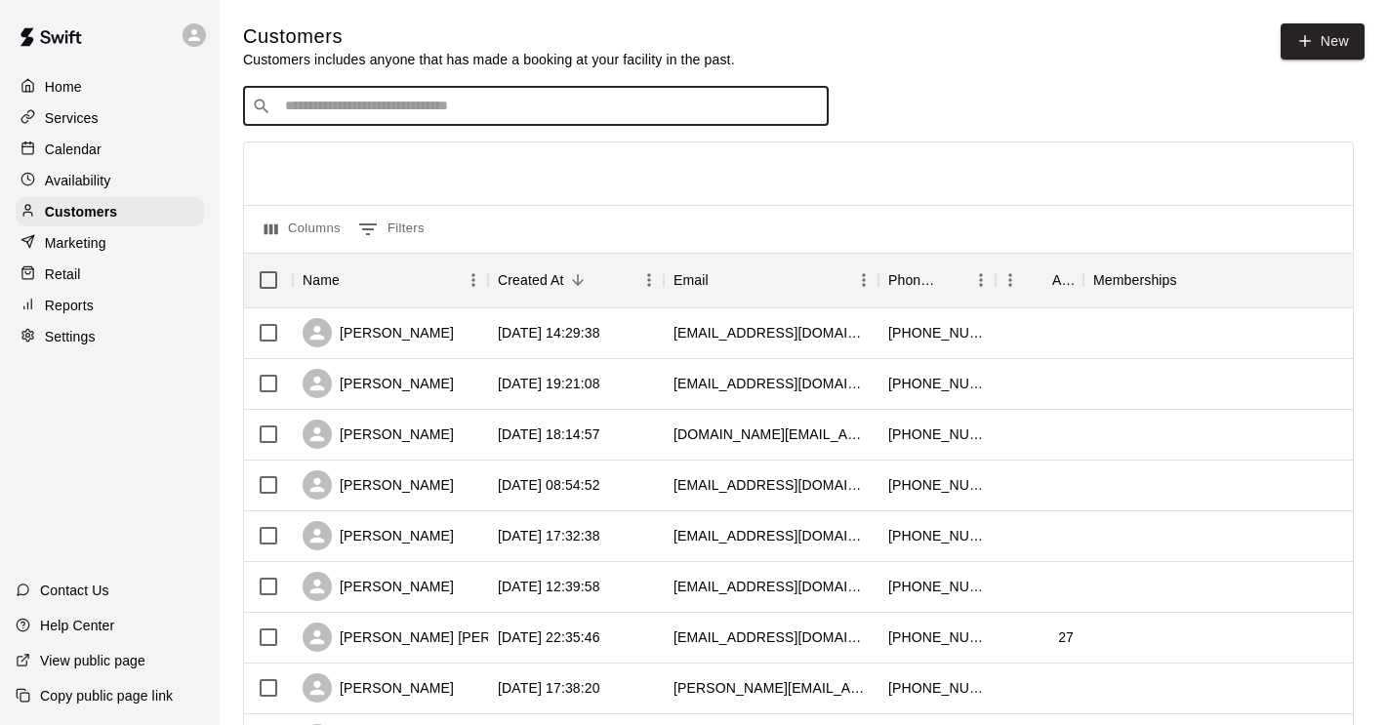
click at [332, 106] on input "Search customers by name or email" at bounding box center [549, 107] width 541 height 20
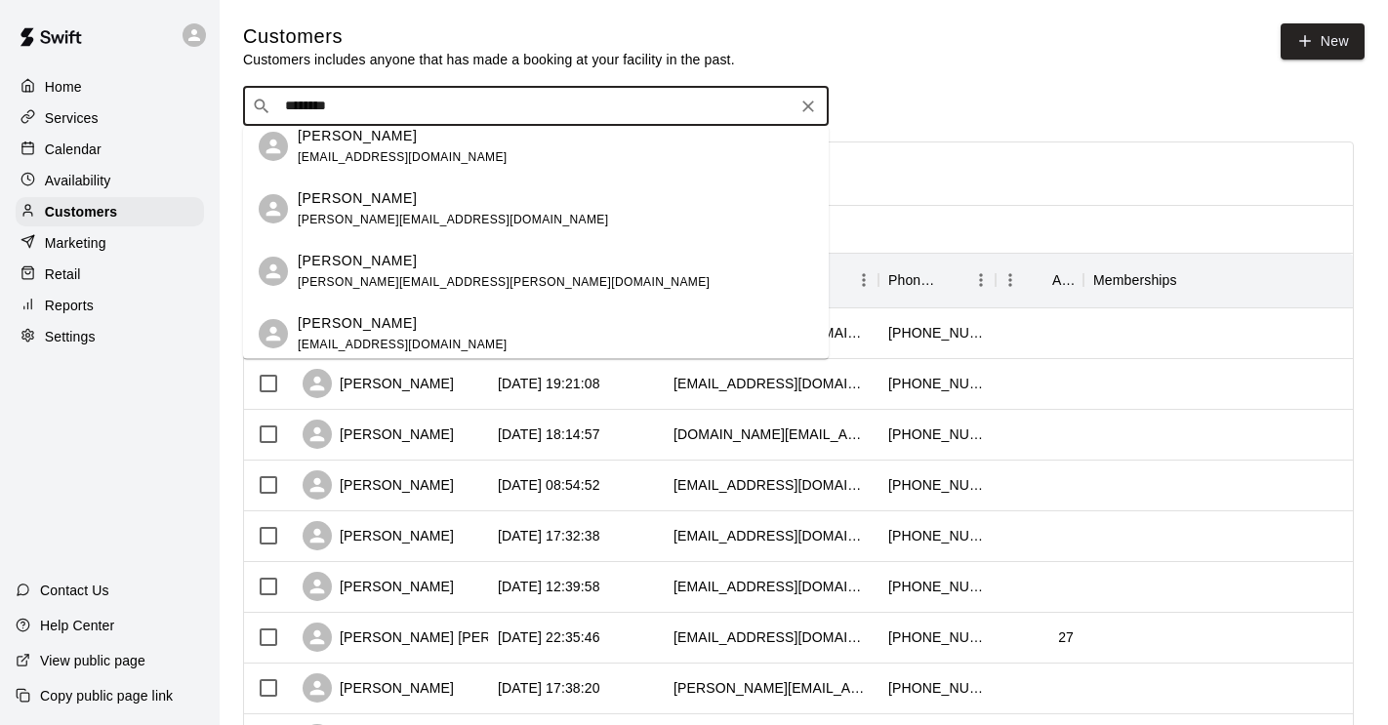
scroll to position [80, 0]
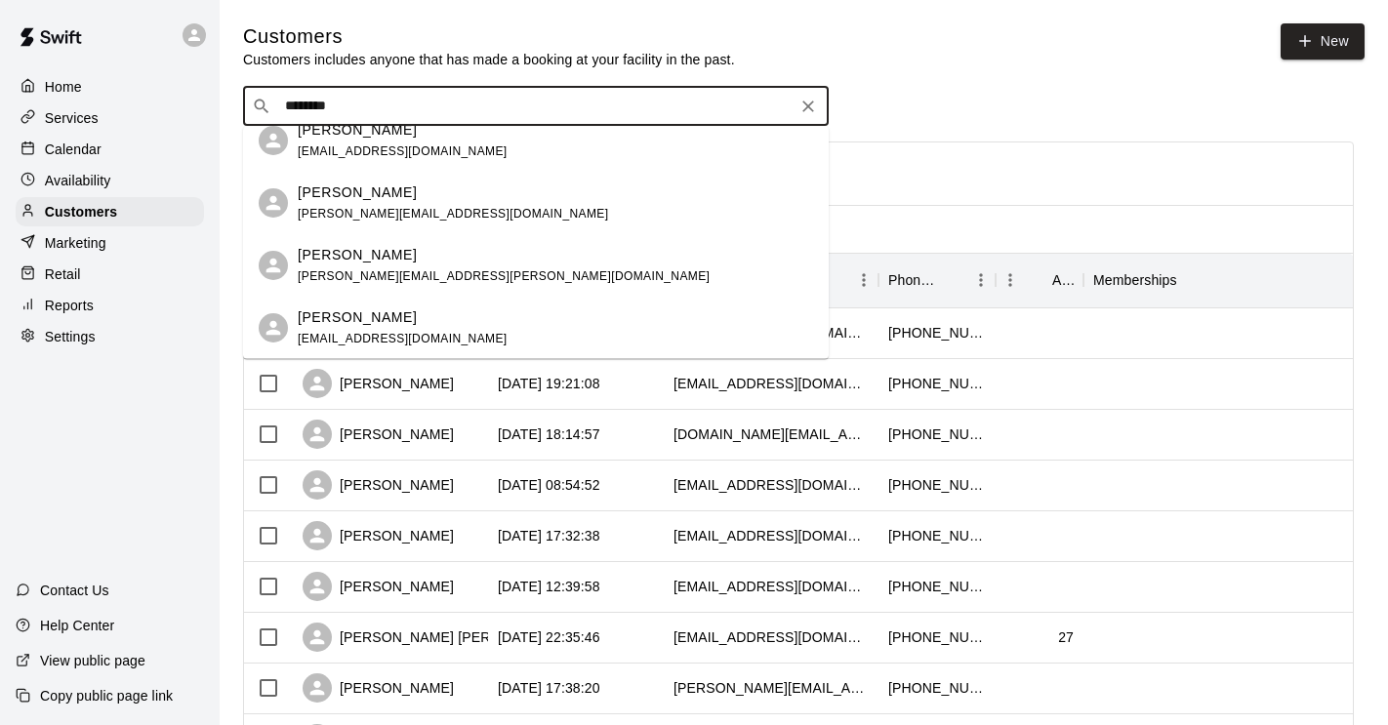
type input "********"
